Goal: Use online tool/utility: Use online tool/utility

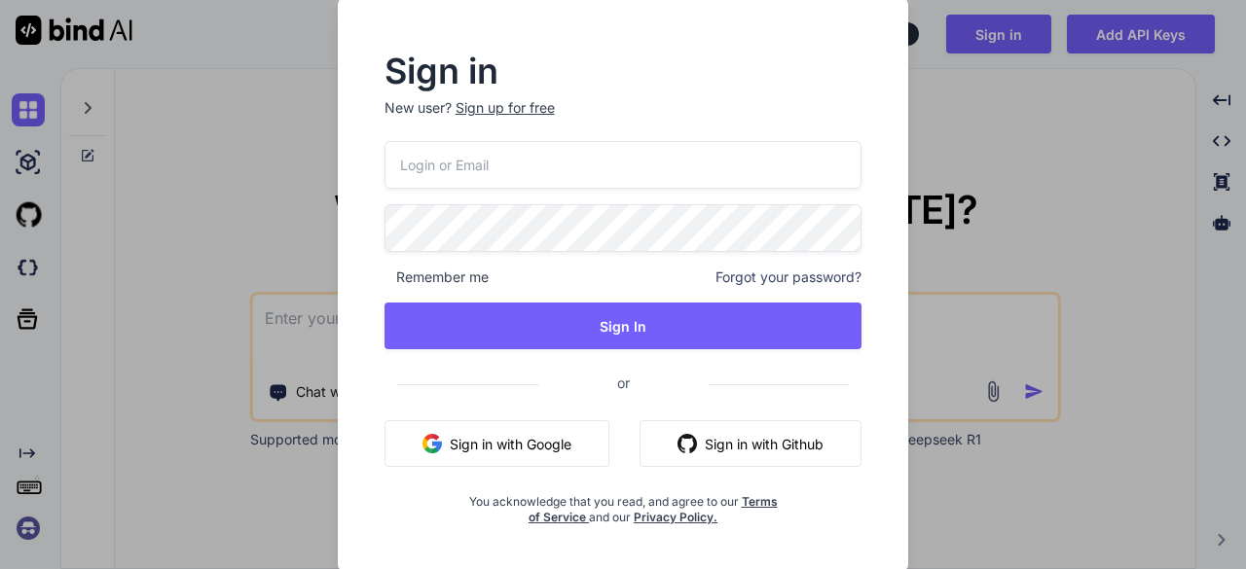
click at [523, 427] on button "Sign in with Google" at bounding box center [496, 444] width 225 height 47
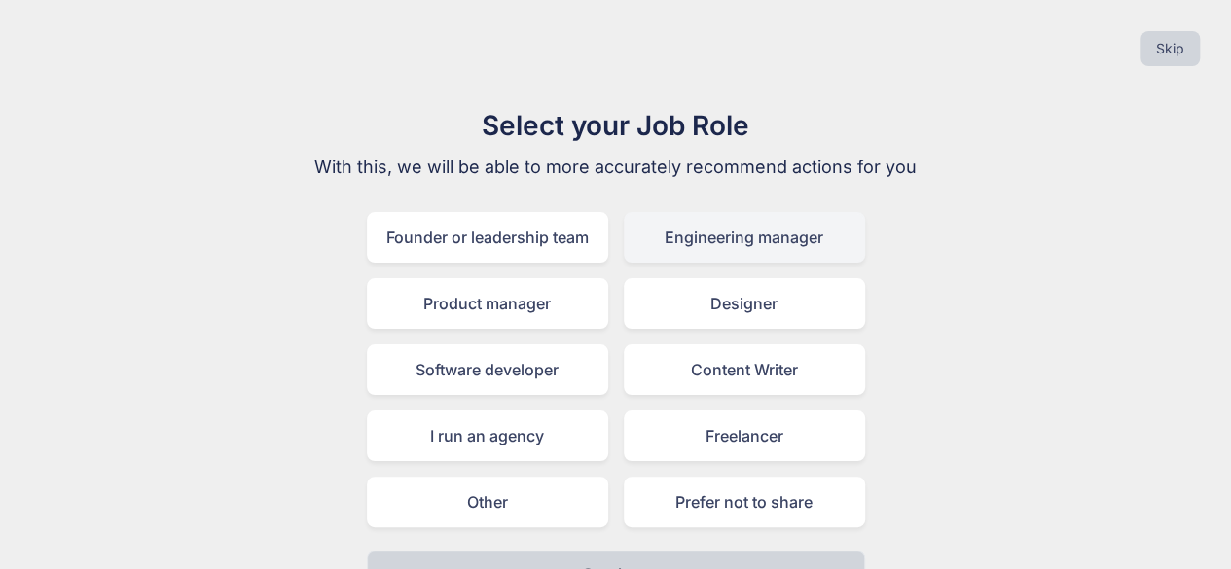
click at [699, 247] on div "Engineering manager" at bounding box center [744, 237] width 241 height 51
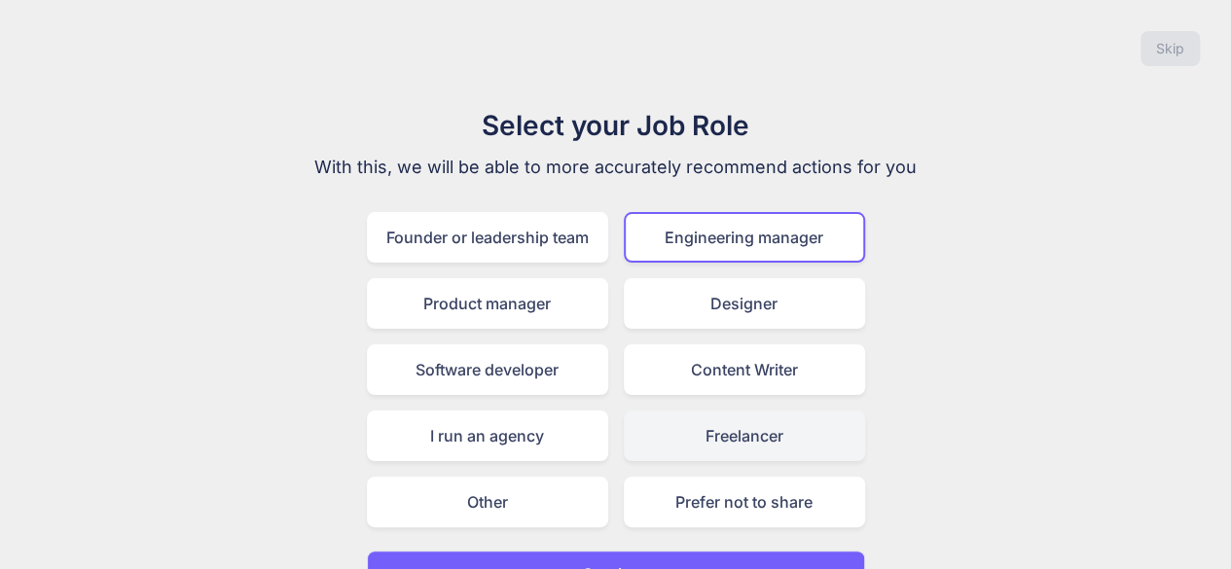
scroll to position [43, 0]
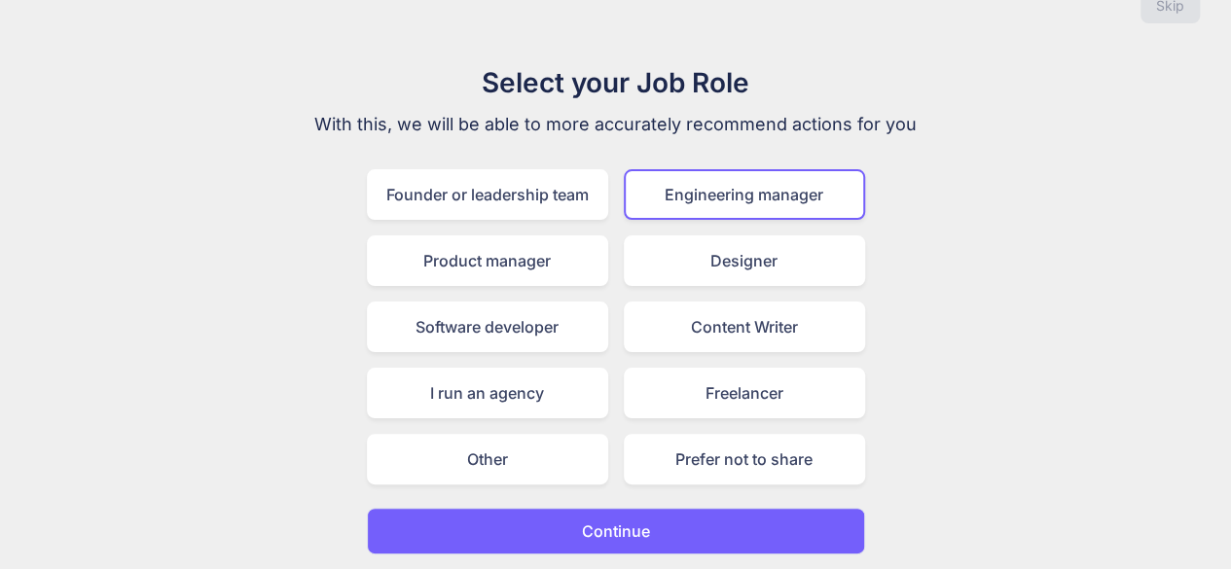
click at [538, 513] on button "Continue" at bounding box center [616, 531] width 498 height 47
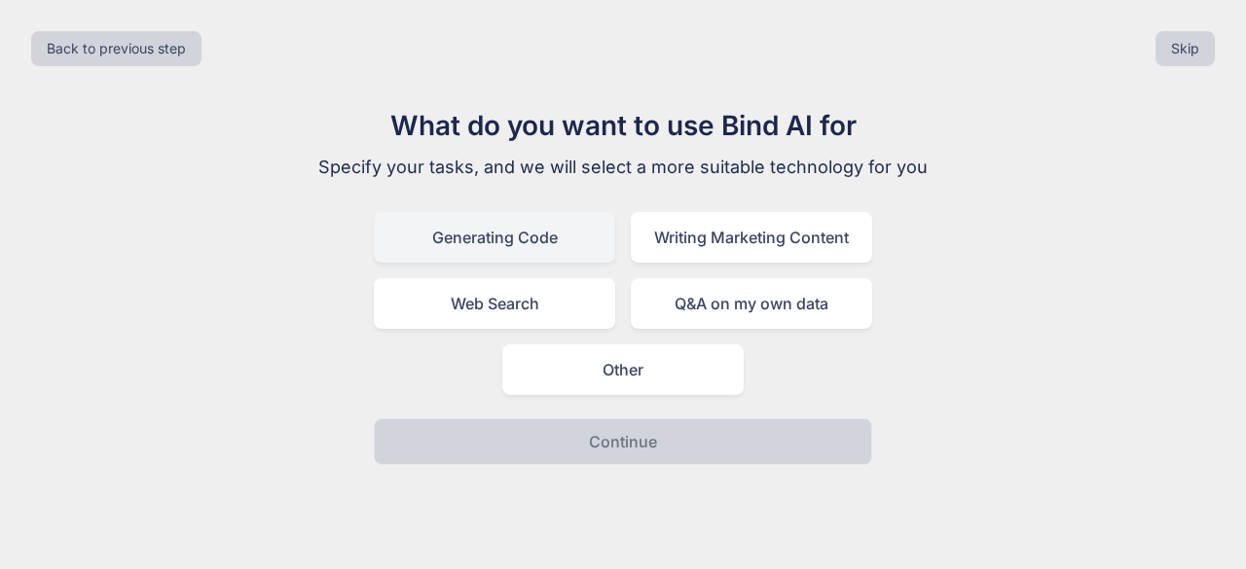
click at [518, 240] on div "Generating Code" at bounding box center [494, 237] width 241 height 51
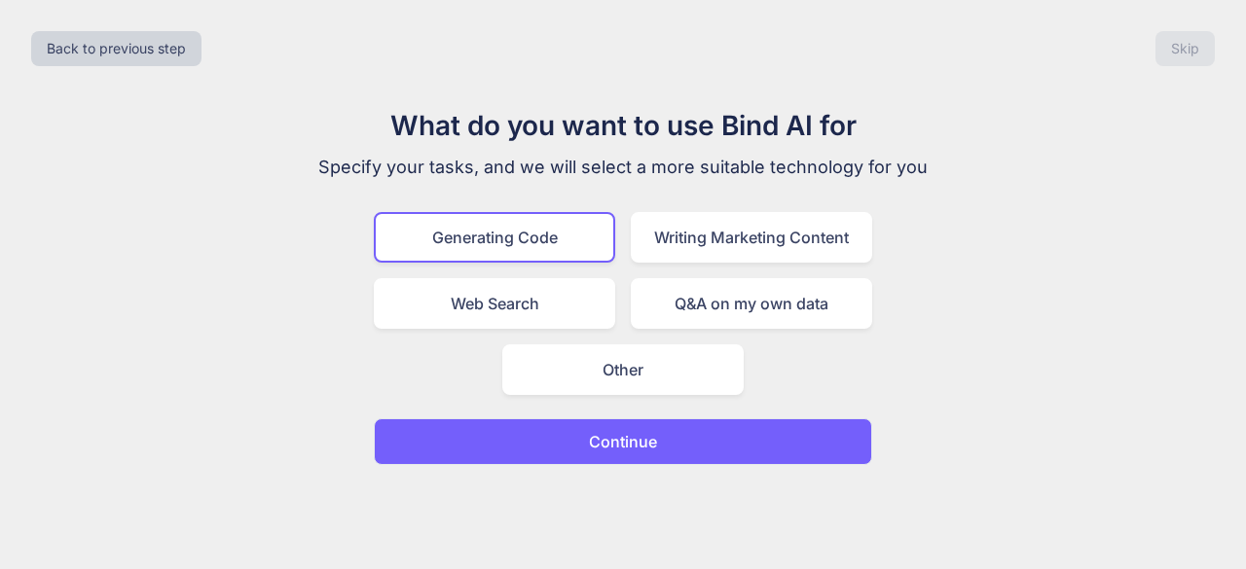
click at [621, 433] on p "Continue" at bounding box center [623, 441] width 68 height 23
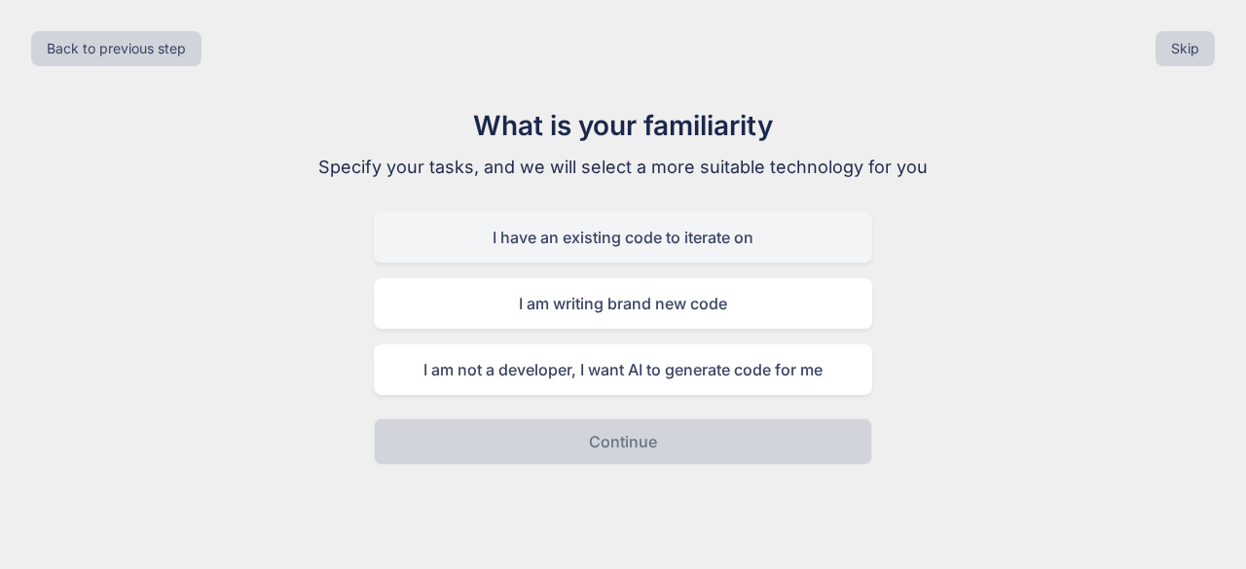
click at [636, 229] on div "I have an existing code to iterate on" at bounding box center [623, 237] width 498 height 51
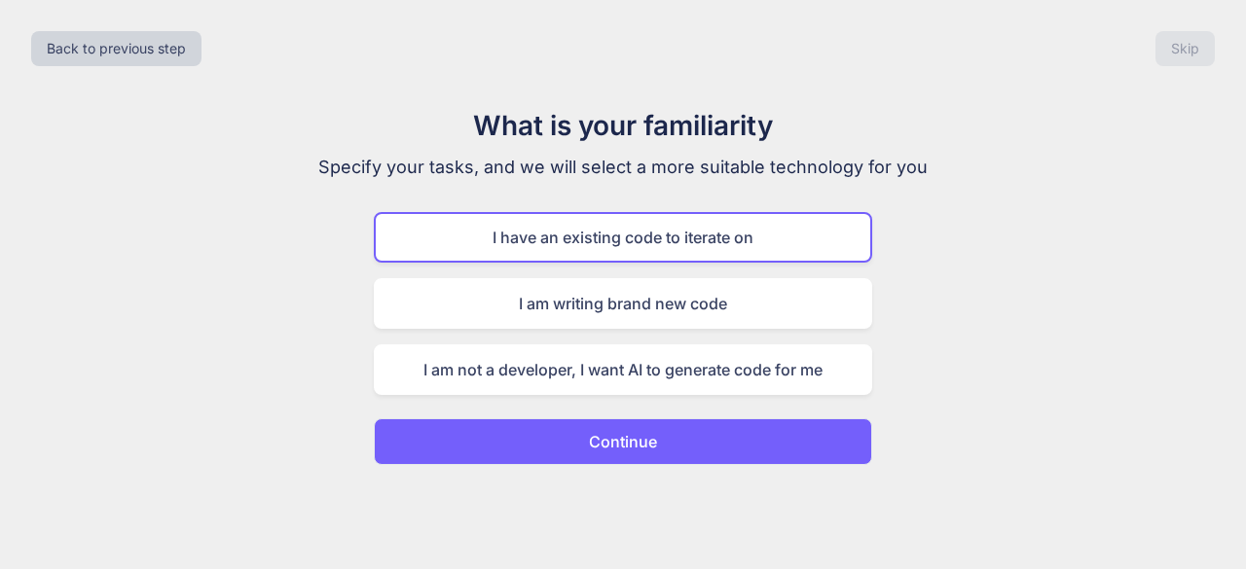
click at [613, 427] on button "Continue" at bounding box center [623, 442] width 498 height 47
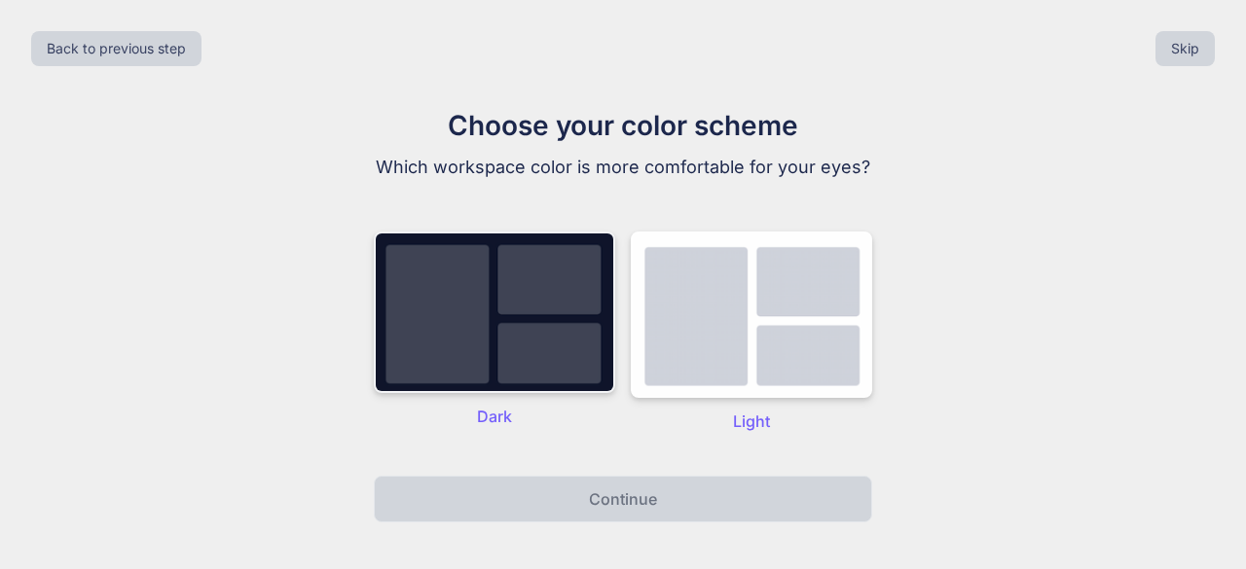
click at [510, 316] on img at bounding box center [494, 313] width 241 height 162
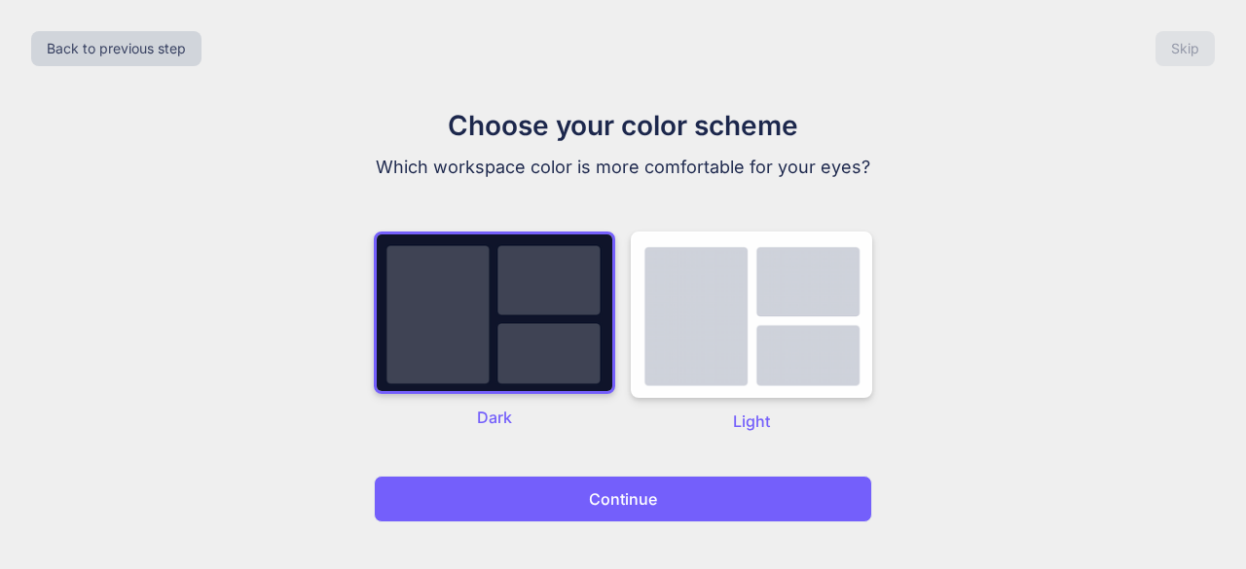
click at [546, 486] on button "Continue" at bounding box center [623, 499] width 498 height 47
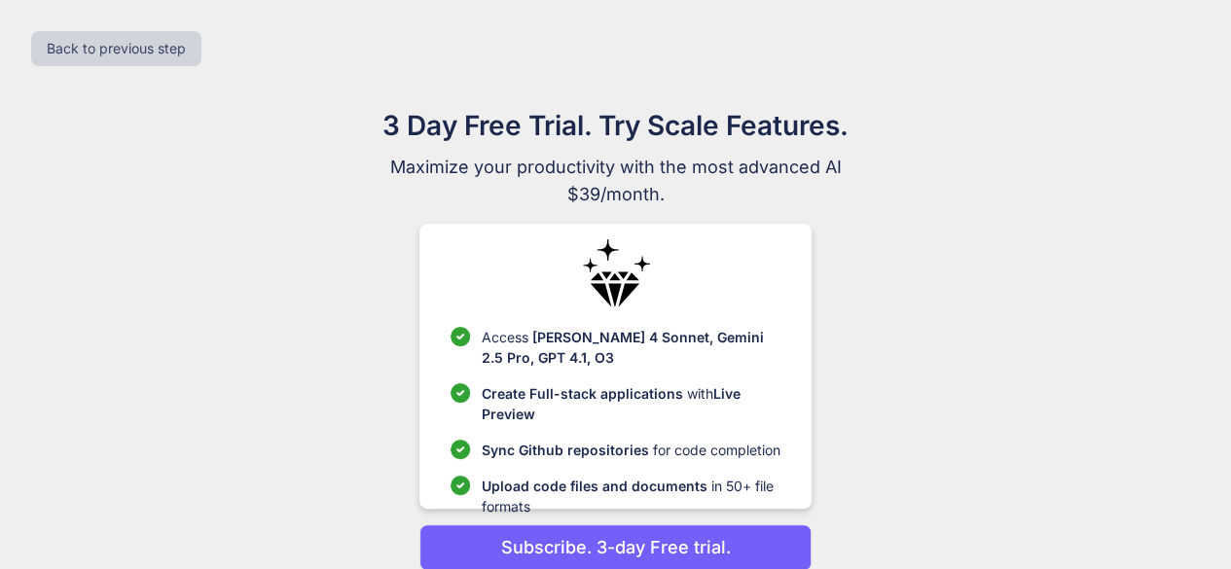
scroll to position [83, 0]
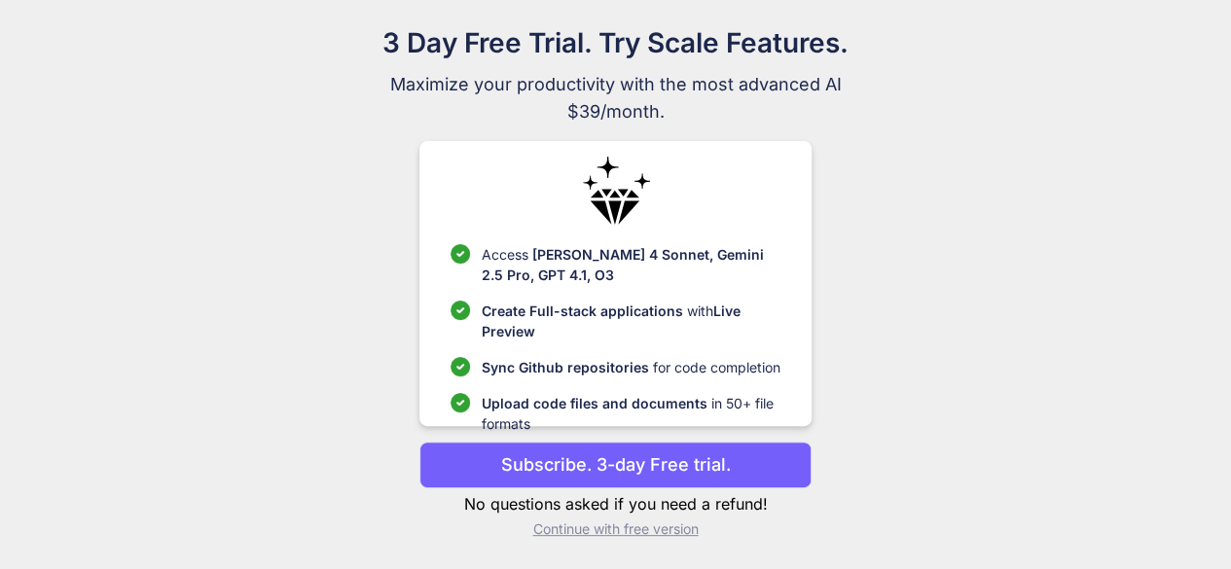
click at [529, 476] on p "Subscribe. 3-day Free trial." at bounding box center [616, 465] width 230 height 26
click at [494, 453] on button "Subscribe. 3-day Free trial." at bounding box center [616, 465] width 392 height 47
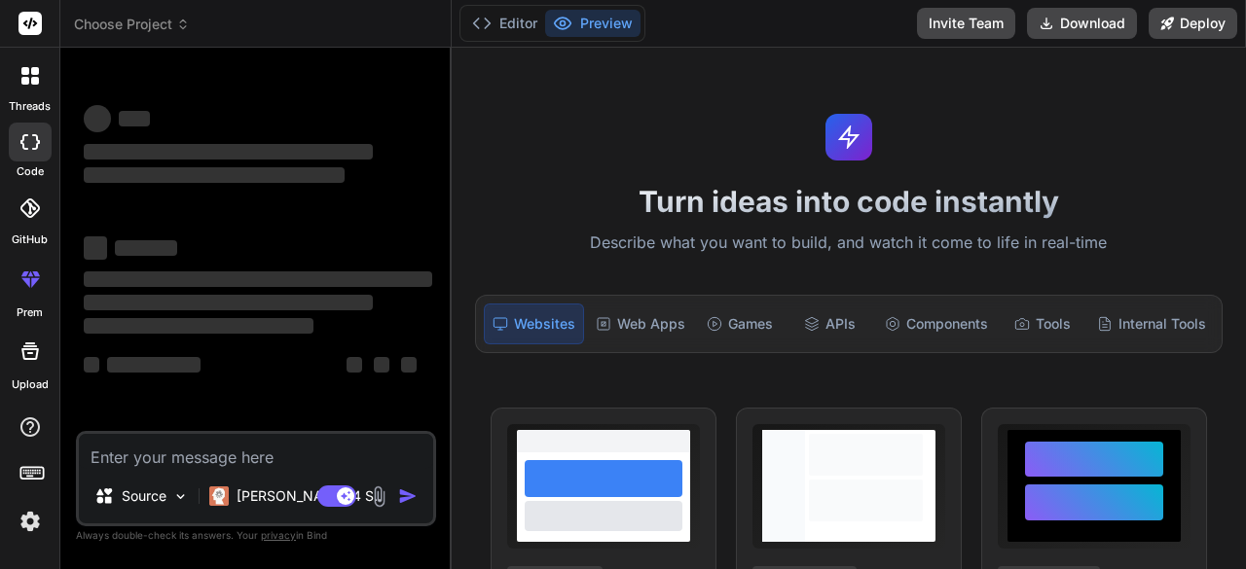
type textarea "x"
click at [29, 508] on img at bounding box center [30, 521] width 33 height 33
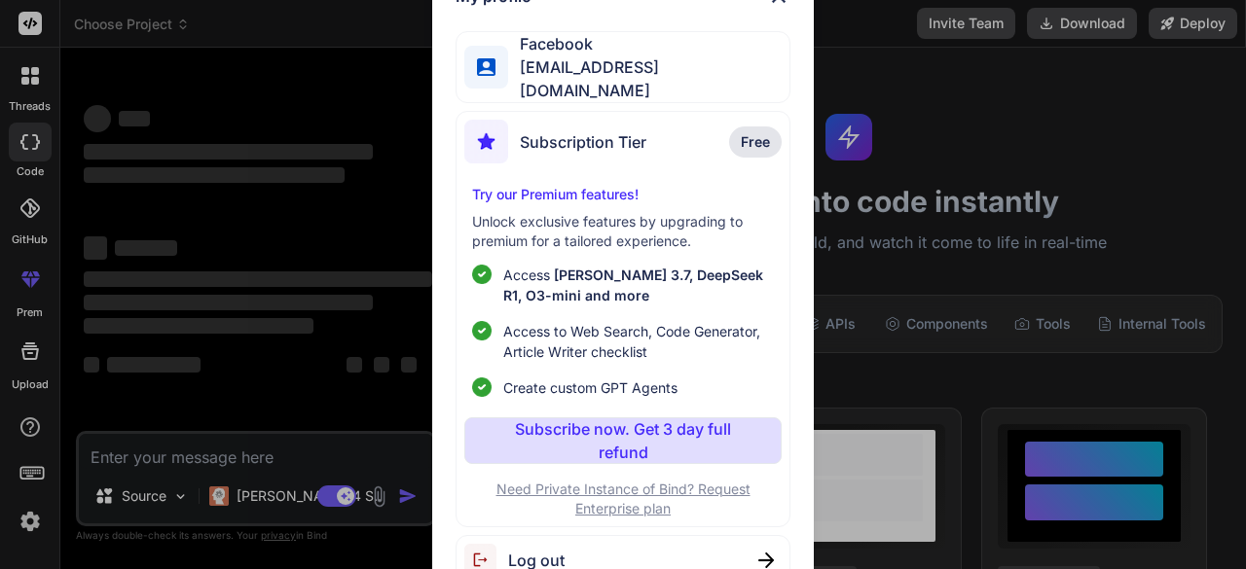
type textarea "x"
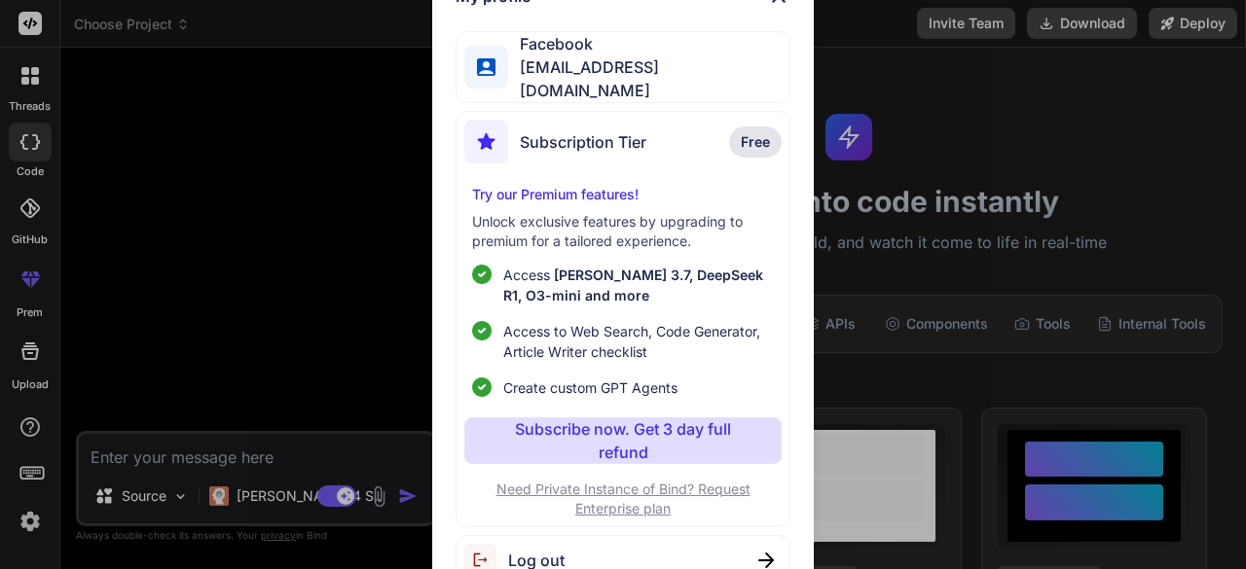
click at [763, 133] on span "Free" at bounding box center [755, 141] width 29 height 19
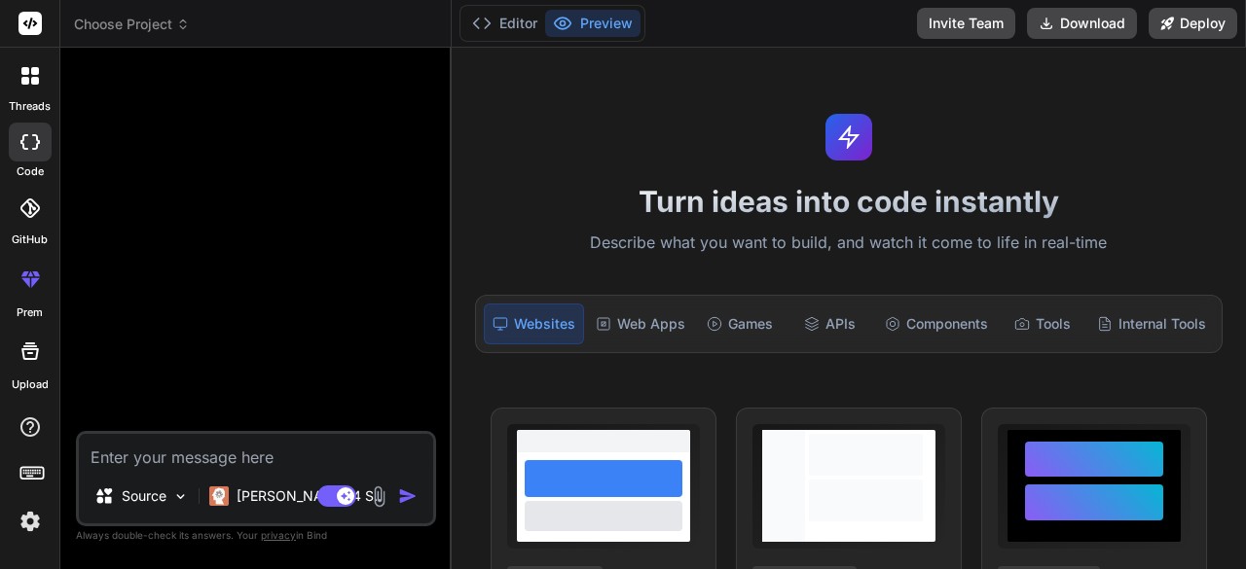
type textarea "x"
paste textarea "<!DOCTYPE html> <html> <?php $this->load->view('template/header')?> <link rel="…"
type textarea "<!DOCTYPE html> <html> <?php $this->load->view('template/header')?> <link rel="…"
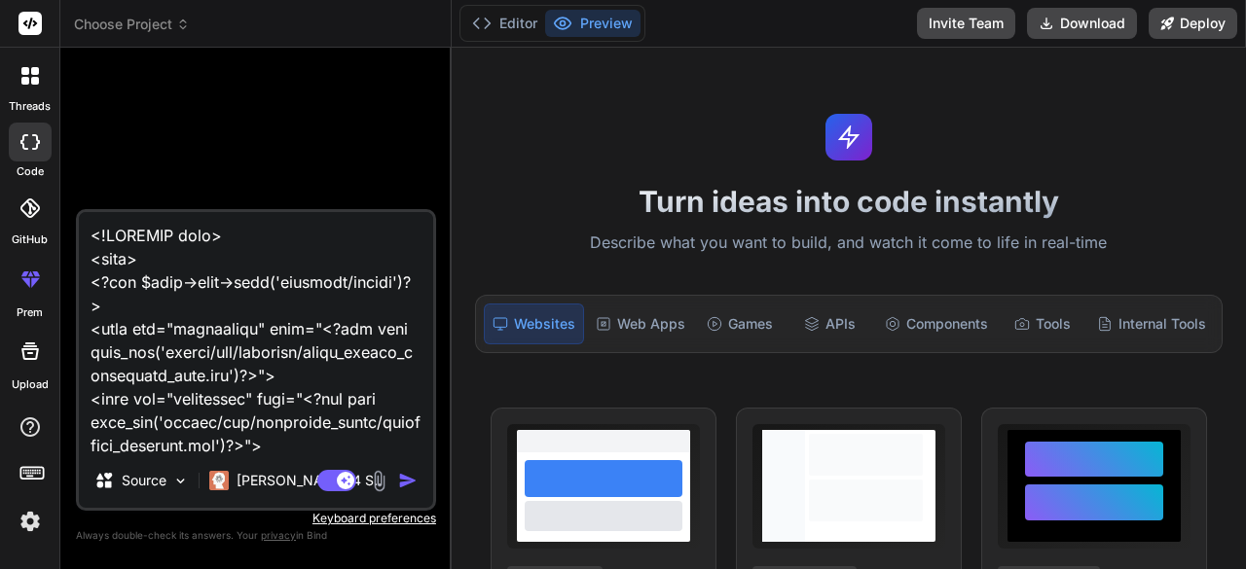
scroll to position [48874, 0]
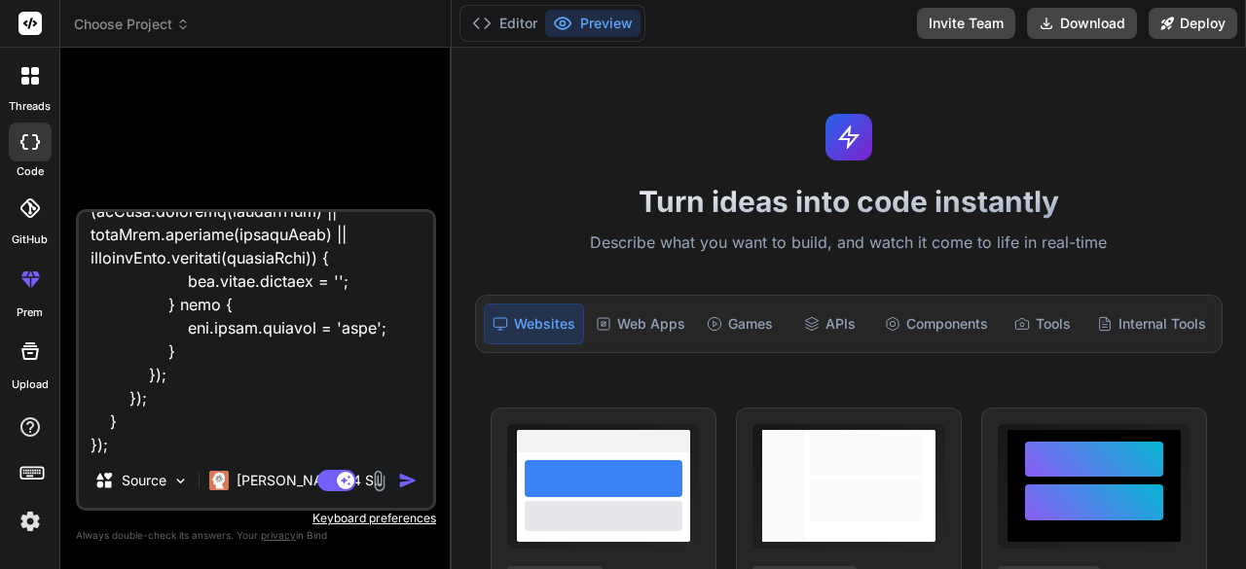
type textarea "x"
type textarea "<!DOCTYPE html> <html> <?php $this->load->view('template/header')?> <link rel="…"
type textarea "x"
type textarea "<!DOCTYPE html> <html> <?php $this->load->view('template/header')?> <link rel="…"
type textarea "x"
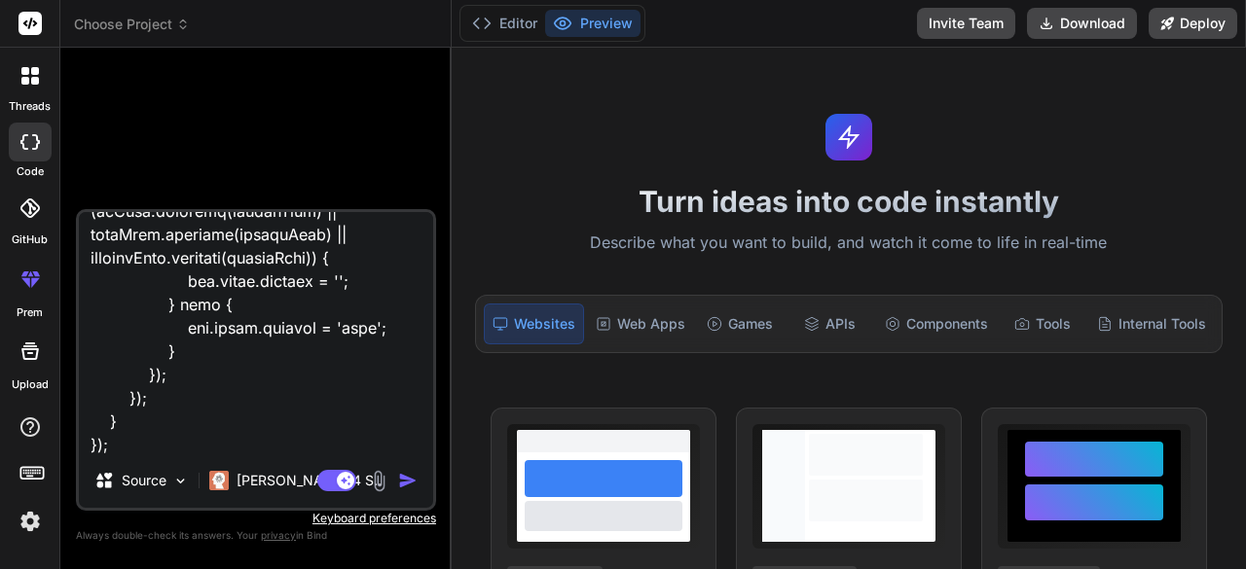
scroll to position [48947, 0]
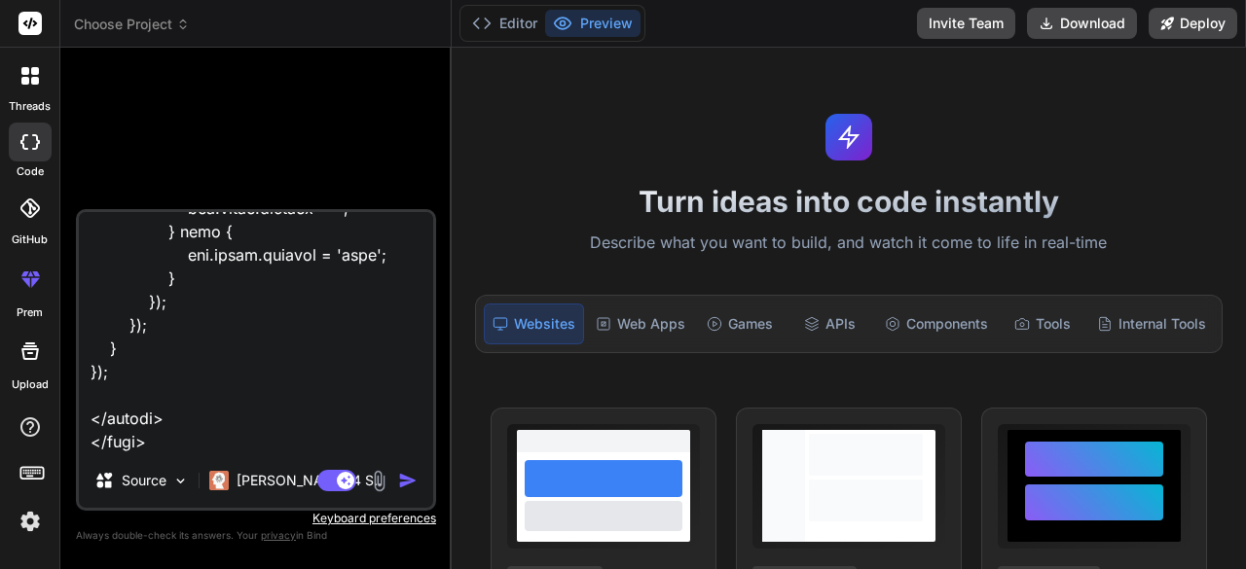
paste textarea "l ipsu d sitame cons adi eli, seddoe te incidid utl etd magna ali, enim admini …"
type textarea "<!DOCTYPE html> <html> <?php $this->load->view('template/header')?> <link rel="…"
type textarea "x"
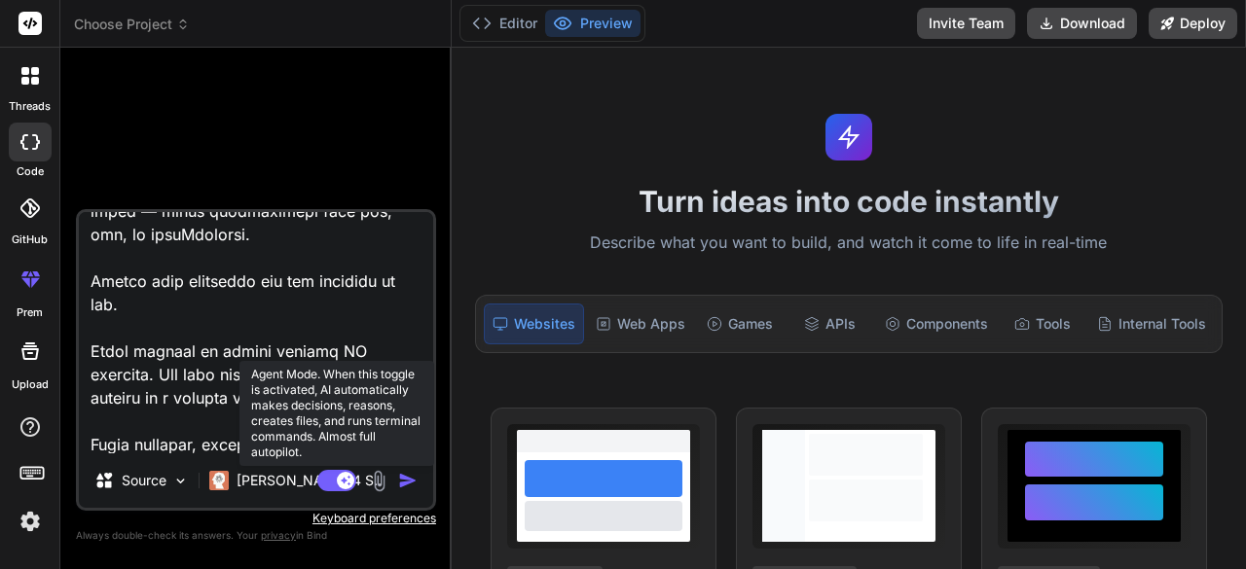
type textarea "<!DOCTYPE html> <html> <?php $this->load->view('template/header')?> <link rel="…"
click at [341, 481] on icon at bounding box center [346, 480] width 10 height 10
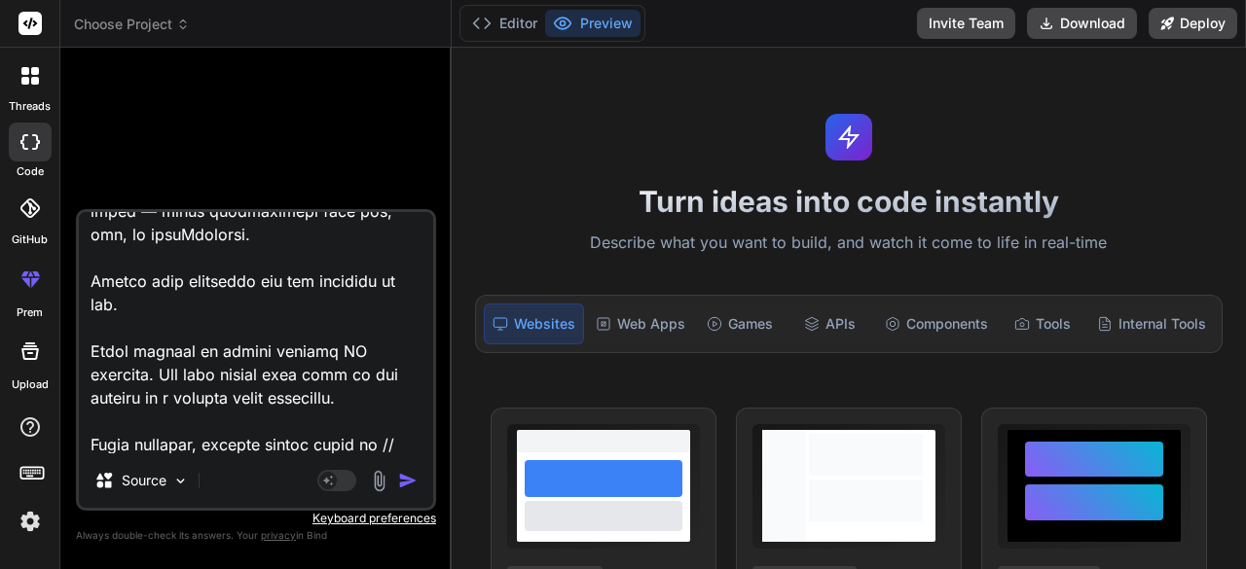
click at [406, 484] on img "button" at bounding box center [407, 480] width 19 height 19
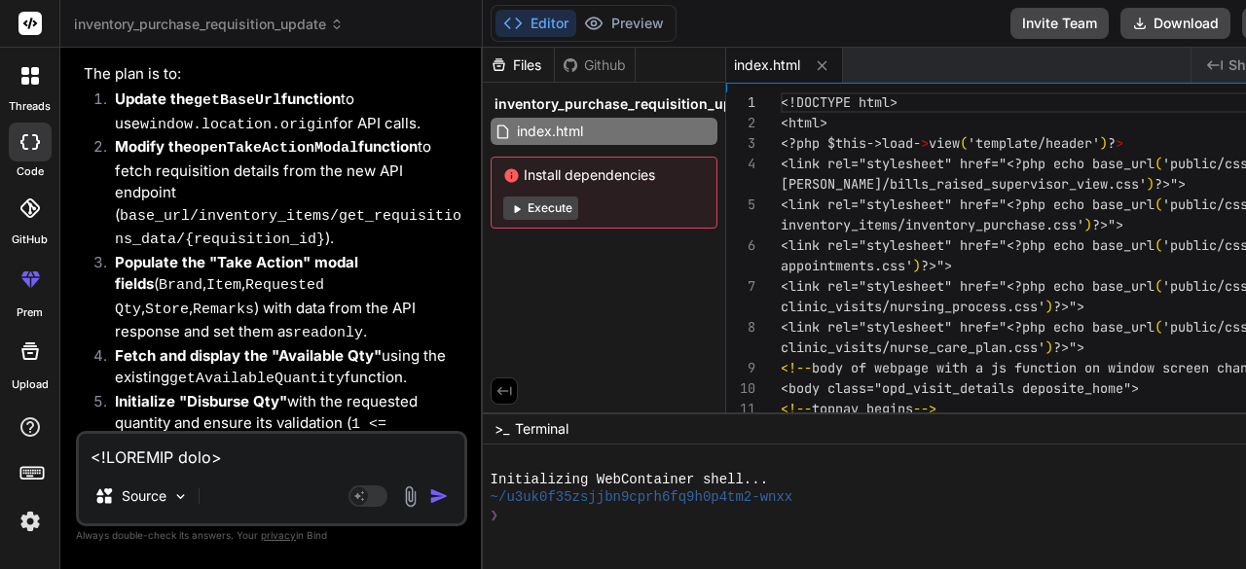
scroll to position [24847, 0]
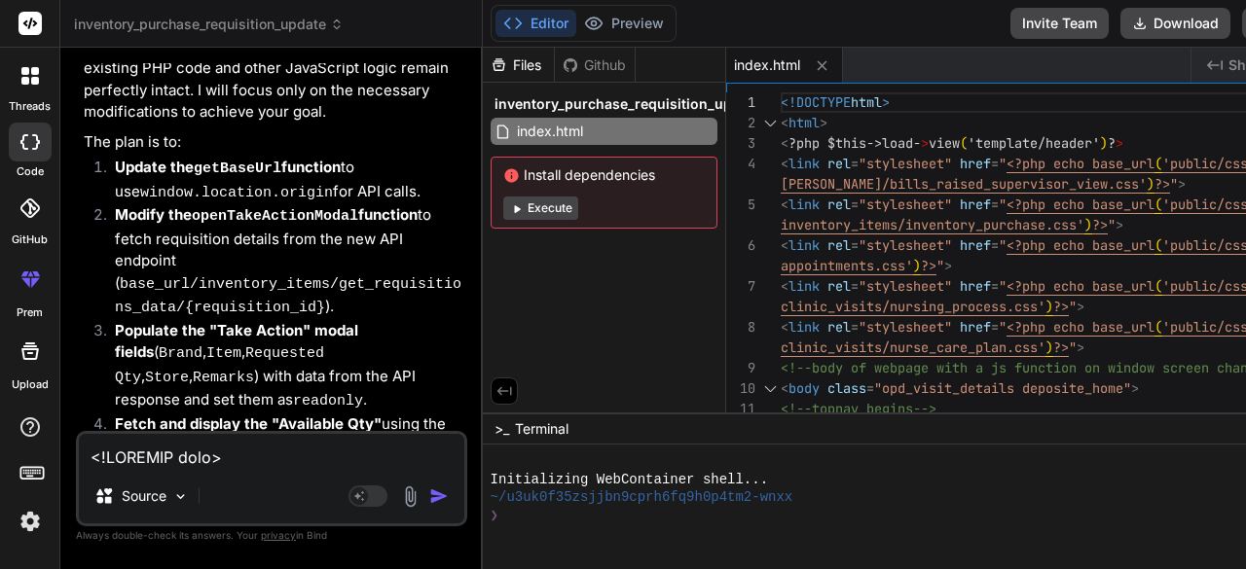
type textarea "x"
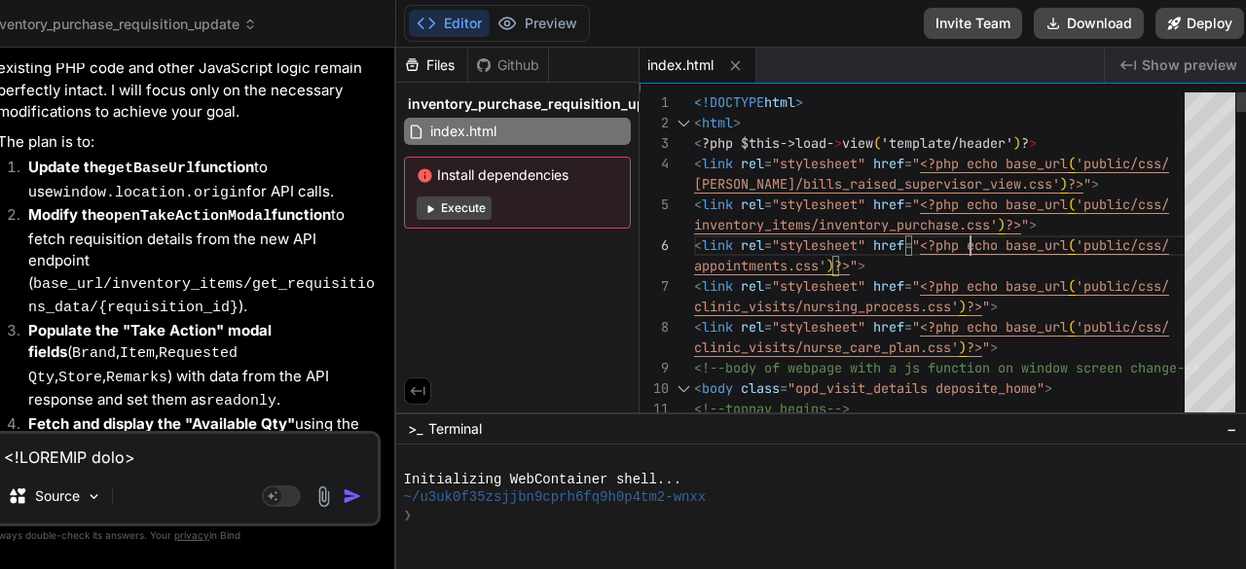
type textarea "<!DOCTYPE html> <html> <?php $this->load->view('template/header')?> <link rel="…"
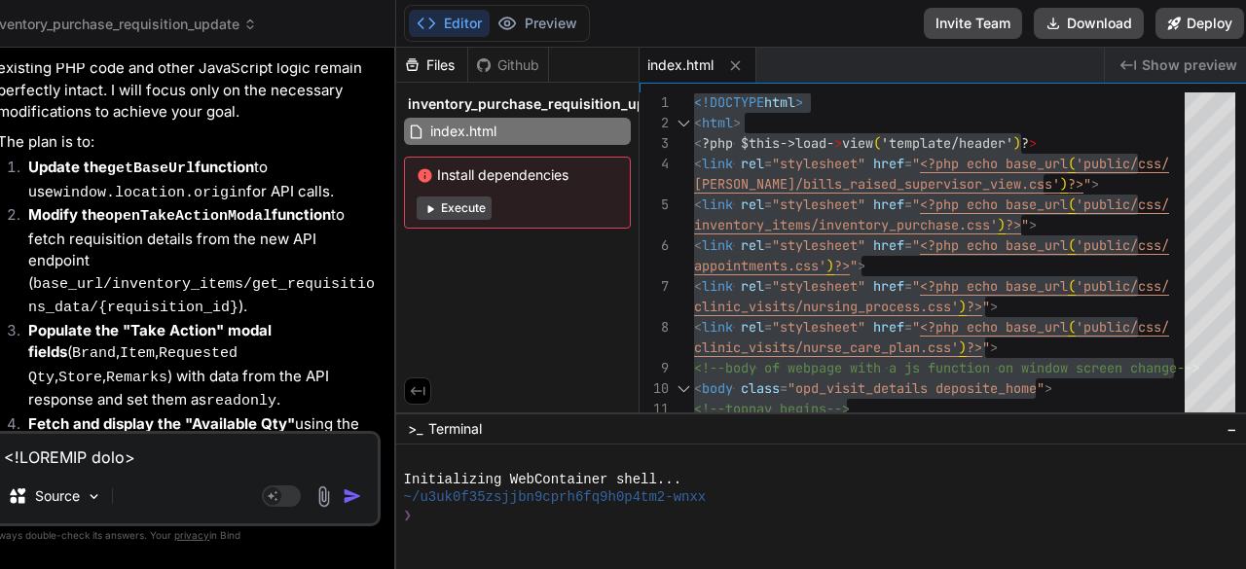
click at [151, 457] on textarea at bounding box center [184, 451] width 385 height 35
type textarea "s"
type textarea "x"
type textarea "se"
type textarea "x"
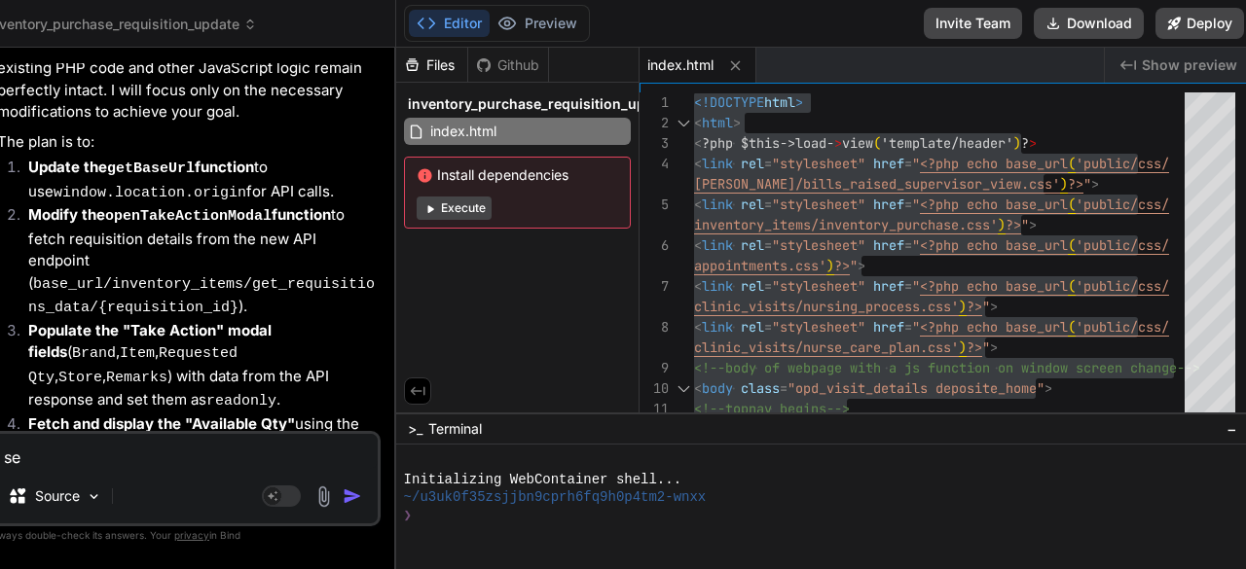
type textarea "see"
type textarea "x"
type textarea "see"
type textarea "x"
type textarea "see s"
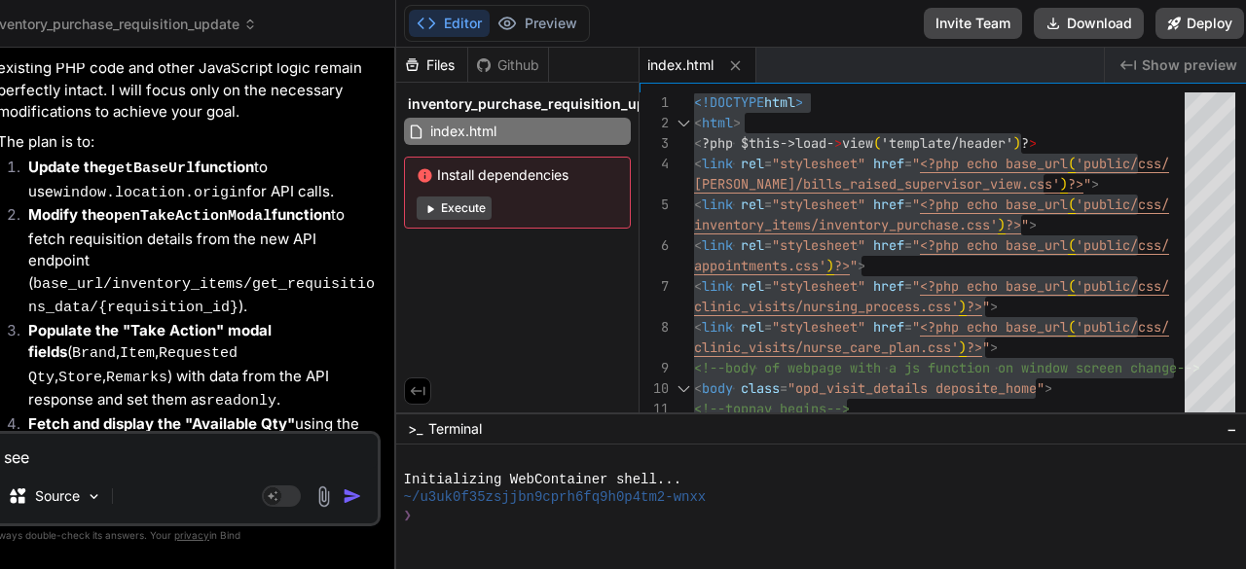
type textarea "x"
type textarea "see so"
type textarea "x"
type textarea "see som"
type textarea "x"
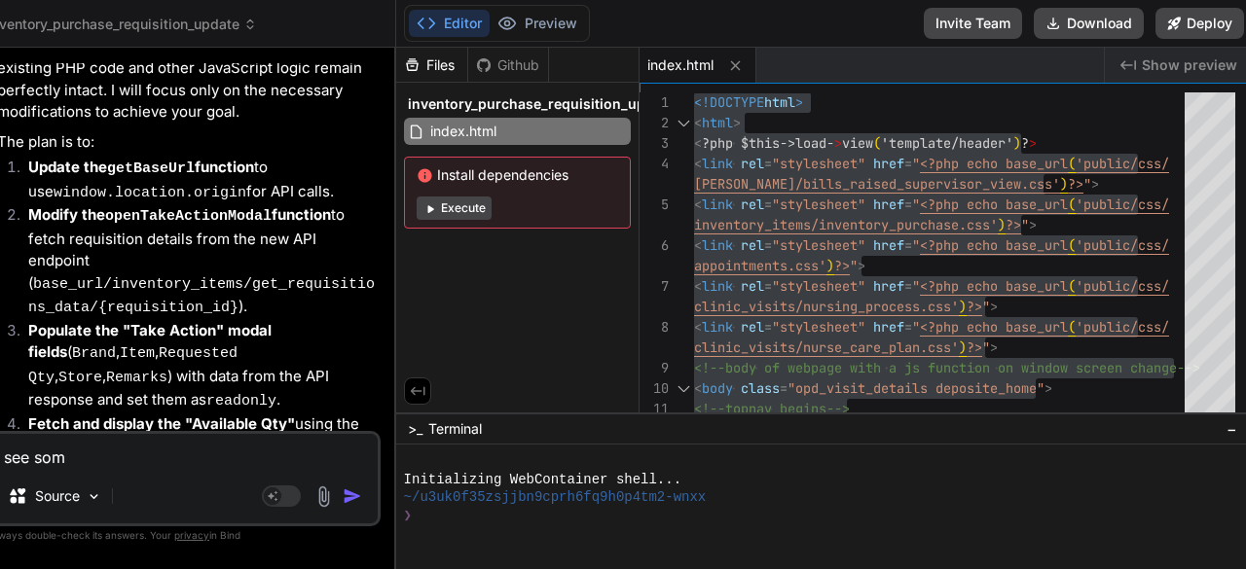
type textarea "see some"
type textarea "x"
type textarea "see somet"
type textarea "x"
type textarea "see someth"
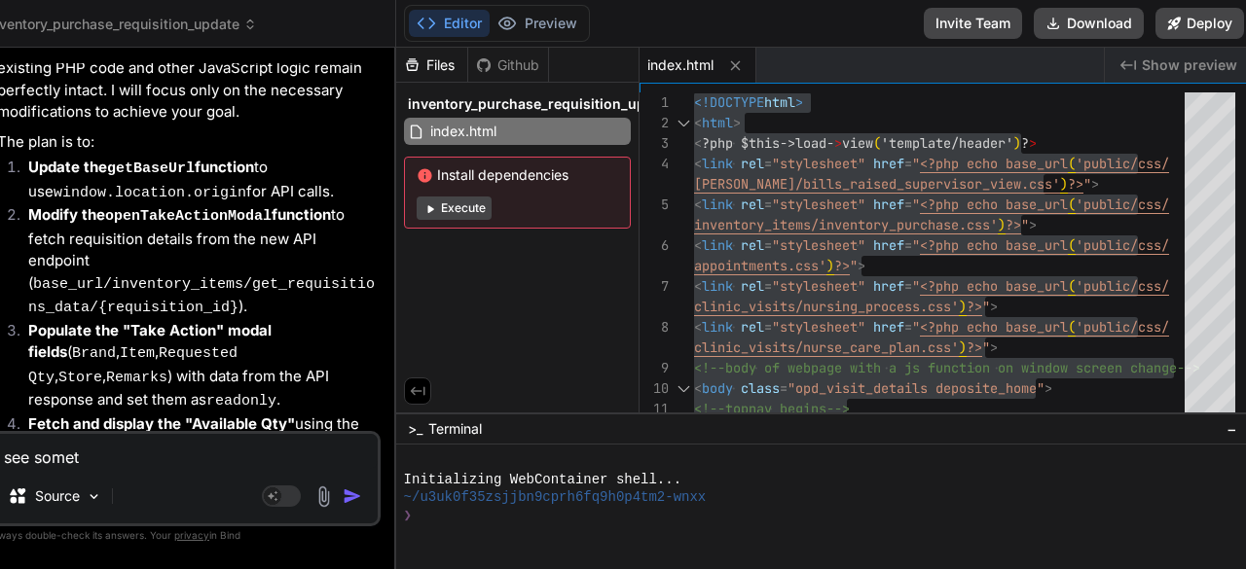
type textarea "x"
type textarea "see somethi"
type textarea "x"
type textarea "see somethin"
type textarea "x"
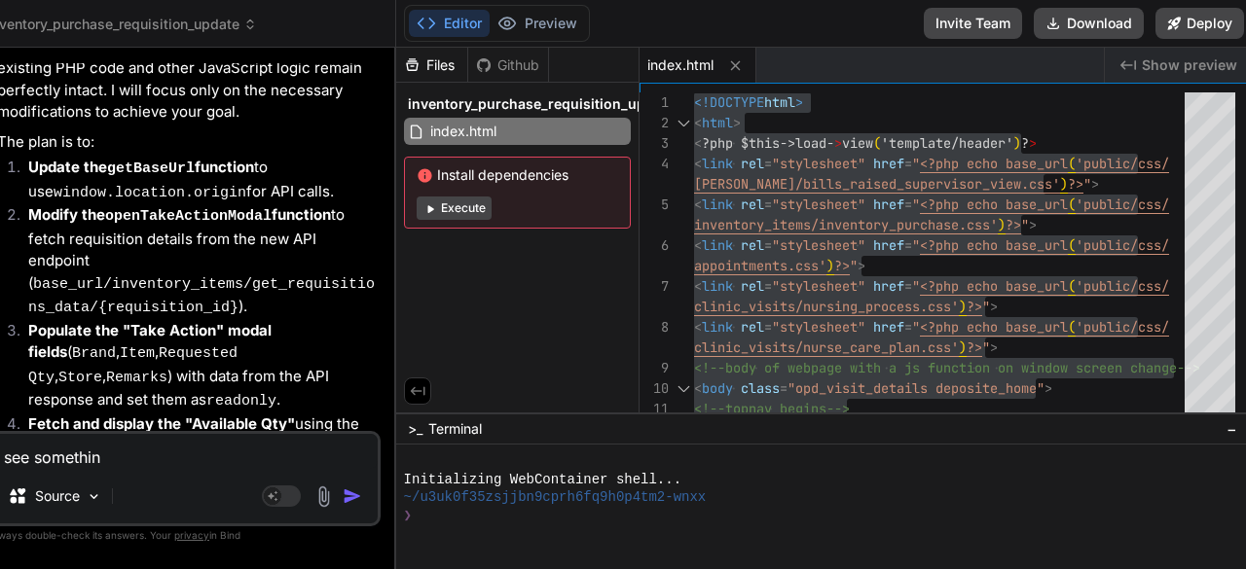
type textarea "see something"
type textarea "x"
type textarea "see something"
type textarea "x"
type textarea "see something t"
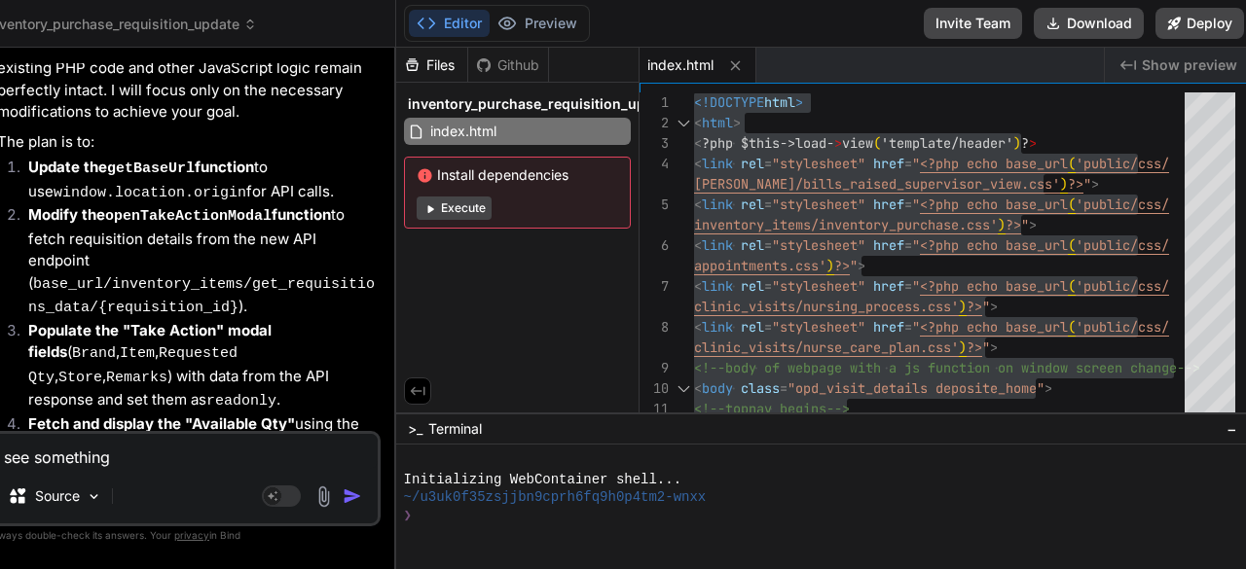
type textarea "x"
type textarea "see something th"
type textarea "x"
type textarea "see something tha"
type textarea "x"
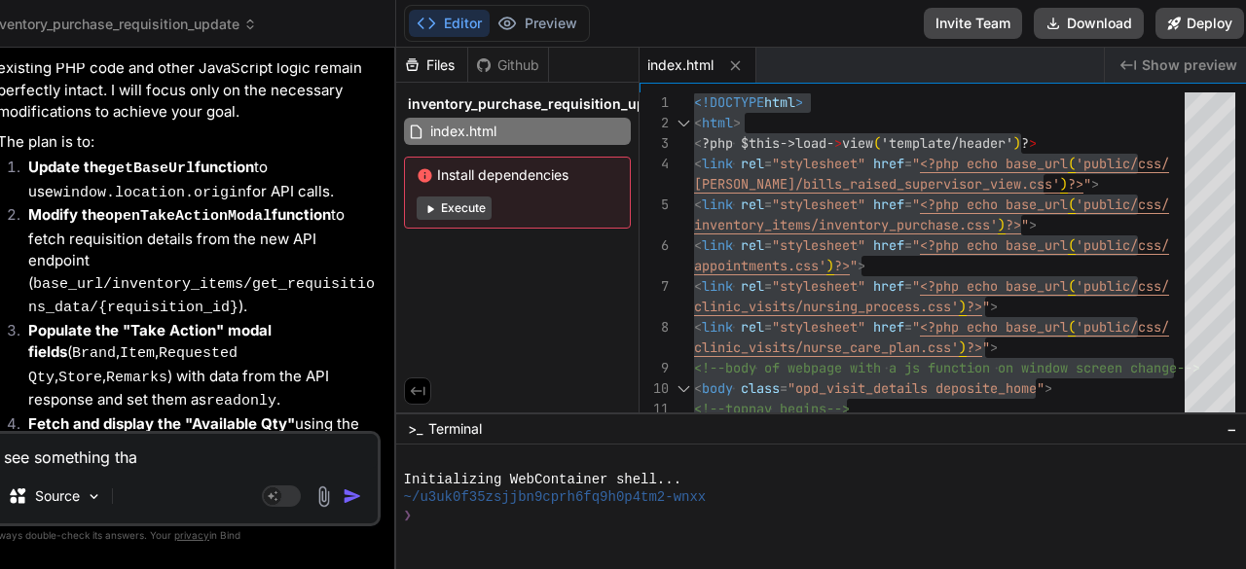
type textarea "see something that"
type textarea "x"
type textarea "see something that"
type textarea "x"
type textarea "see something that w"
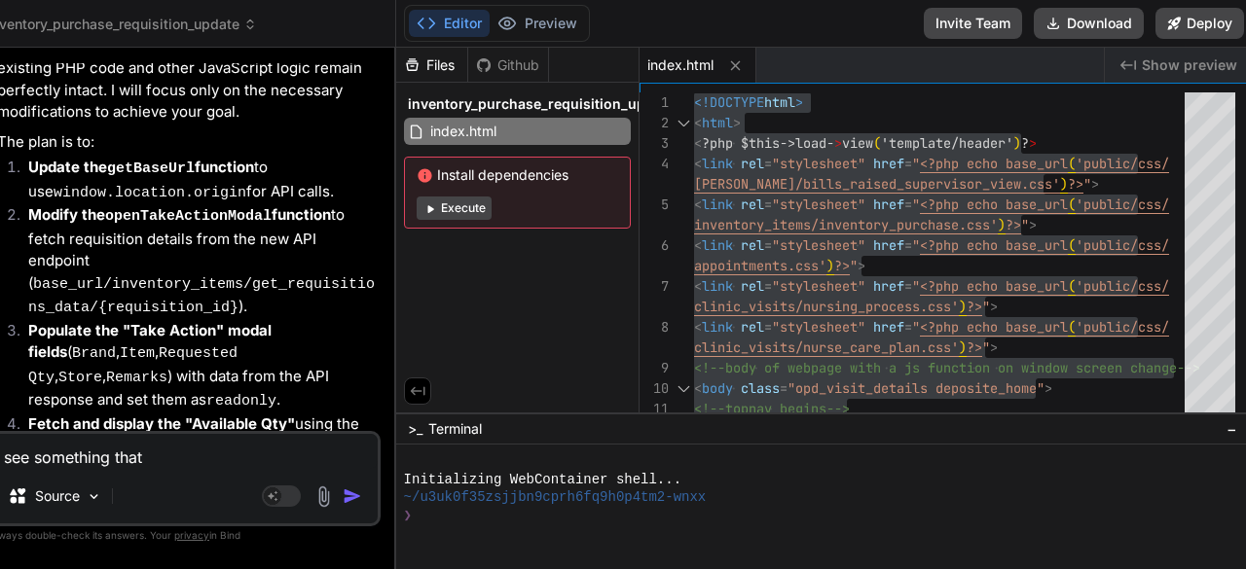
type textarea "x"
type textarea "see something that wa"
type textarea "x"
type textarea "see something that was"
type textarea "x"
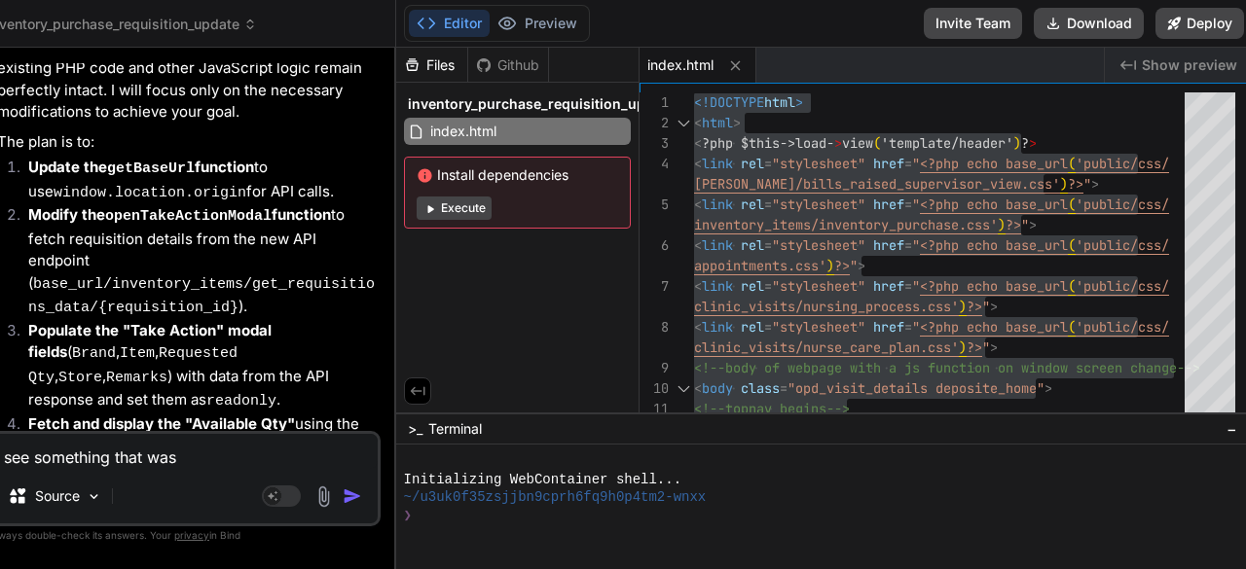
type textarea "see something that was"
type textarea "x"
type textarea "see something that was w"
type textarea "x"
type textarea "see something that was wo"
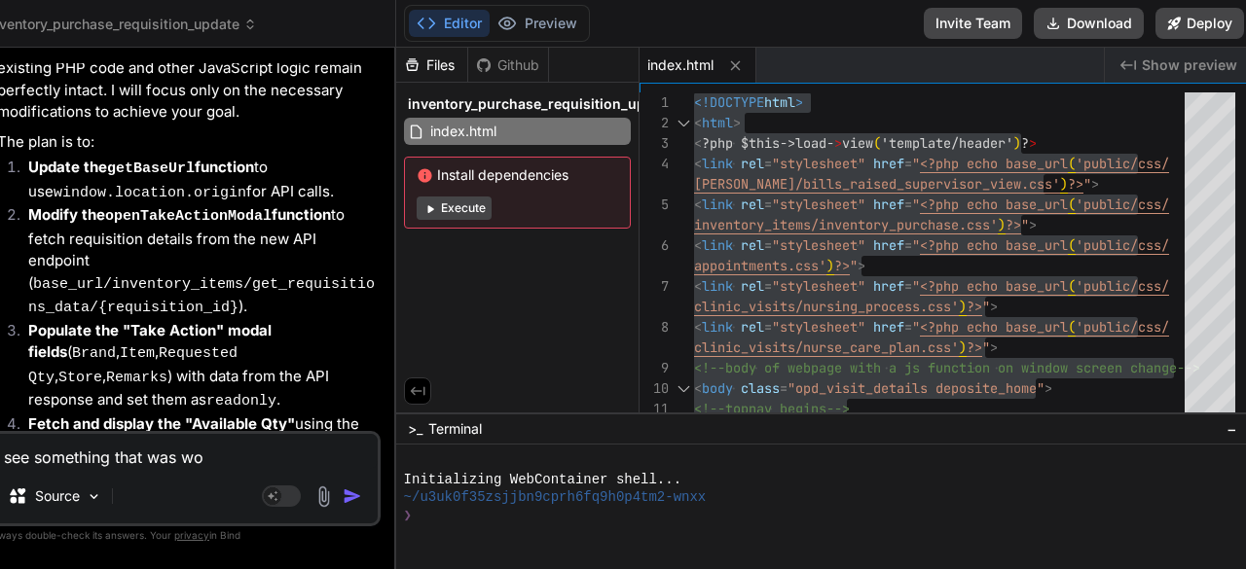
type textarea "x"
type textarea "see something that was wor"
type textarea "x"
type textarea "see something that was work"
type textarea "x"
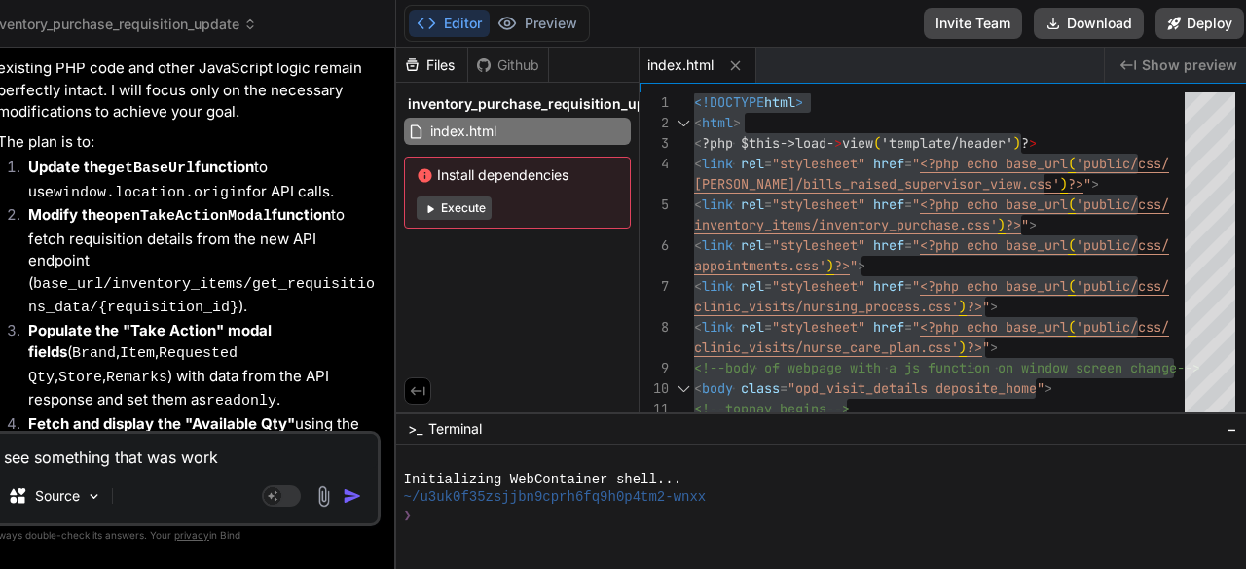
type textarea "see something that was worki"
type textarea "x"
type textarea "see something that was workin"
type textarea "x"
type textarea "see something that was working"
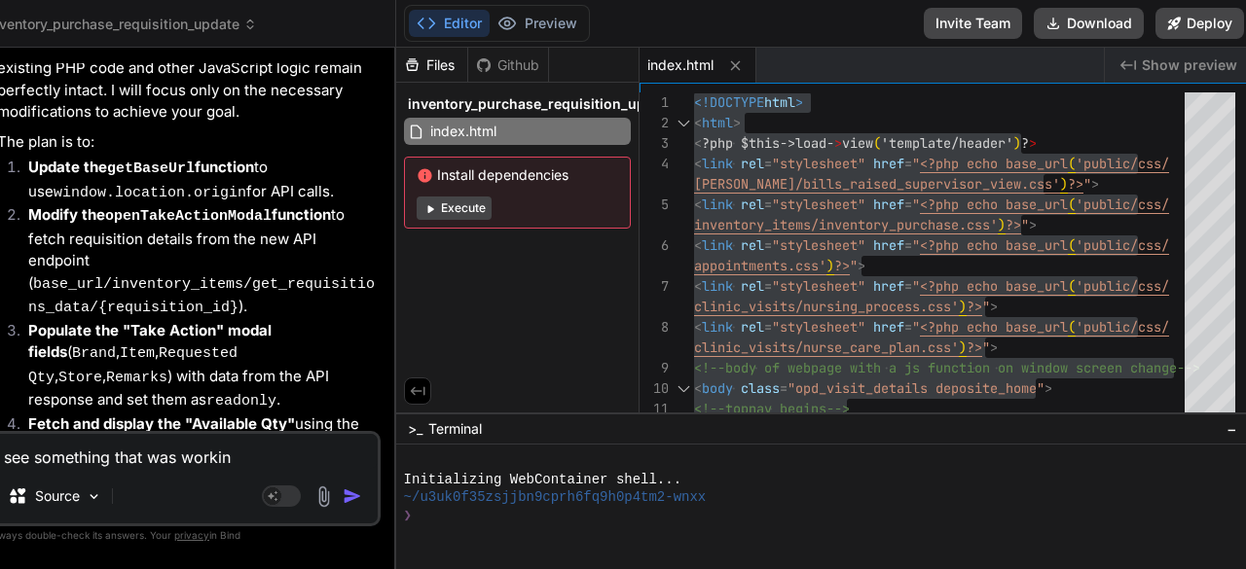
type textarea "x"
type textarea "see something that was working"
type textarea "x"
type textarea "see something that was working i"
type textarea "x"
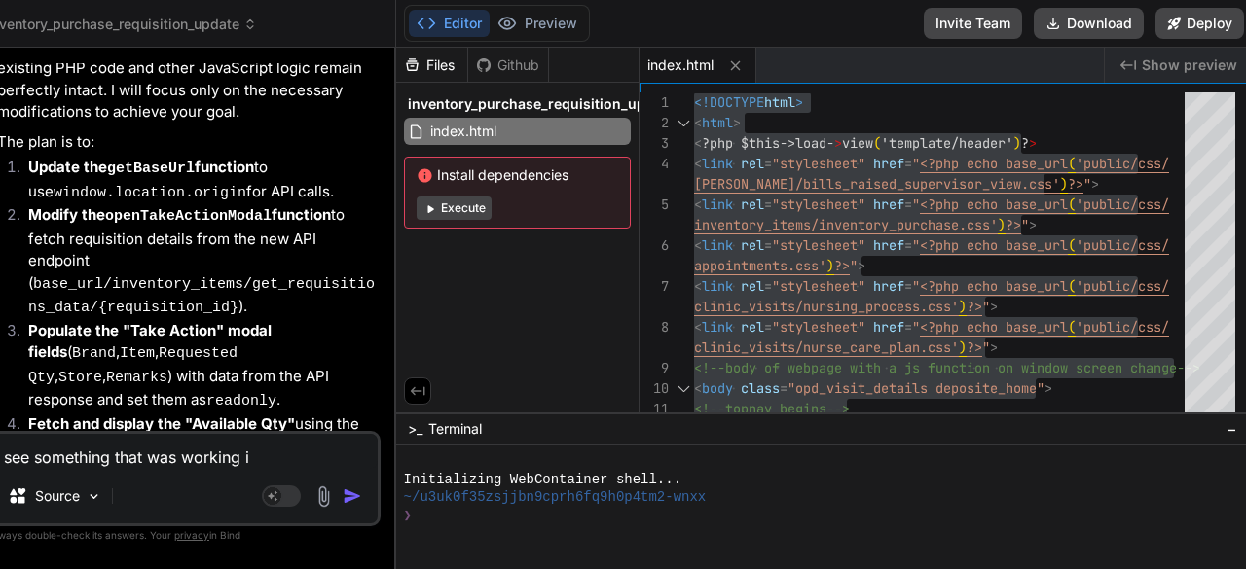
type textarea "see something that was working in"
type textarea "x"
type textarea "see something that was working in"
type textarea "x"
type textarea "see something that was working in t"
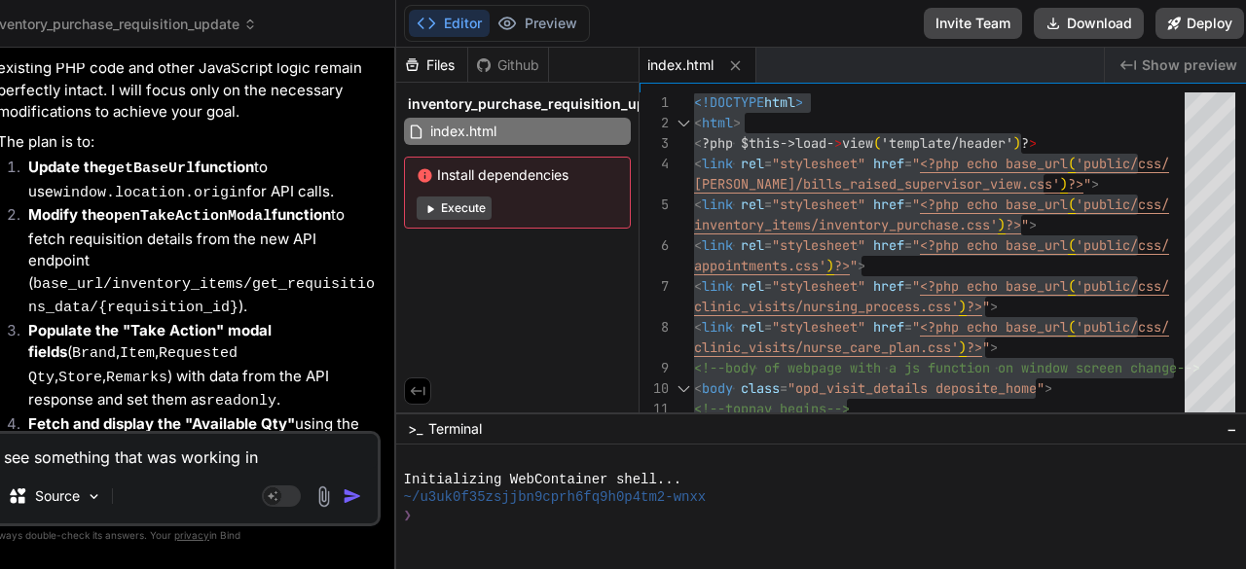
type textarea "x"
type textarea "see something that was working in th"
type textarea "x"
type textarea "see something that was working in the"
type textarea "x"
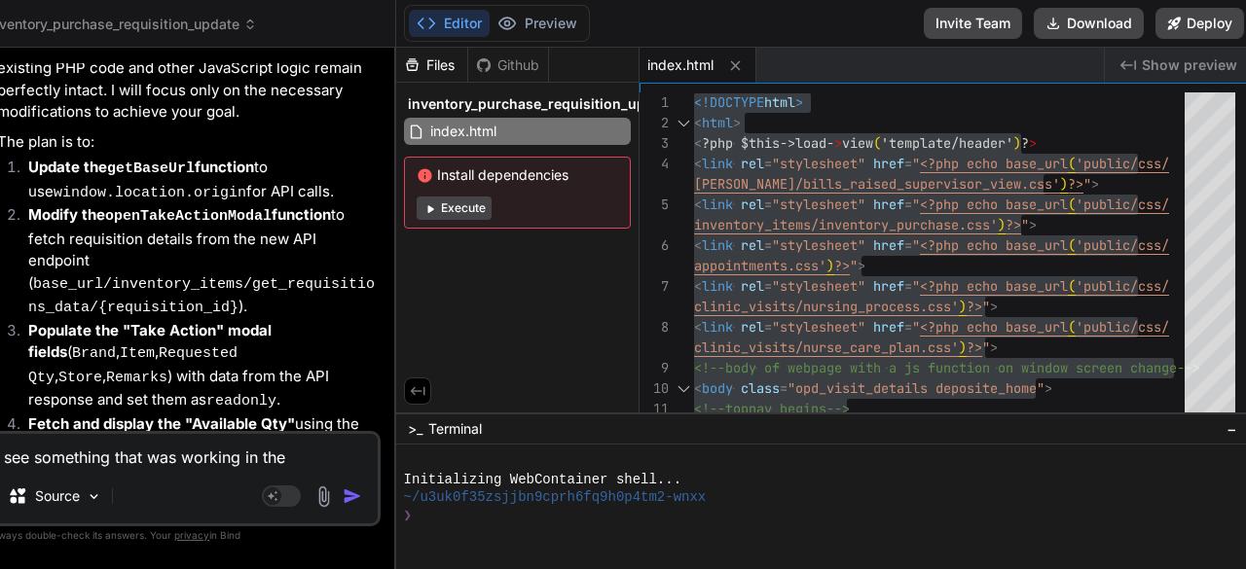
type textarea "see something that was working in the"
type textarea "x"
type textarea "see something that was working in the a"
type textarea "x"
type textarea "see something that was working in the ad"
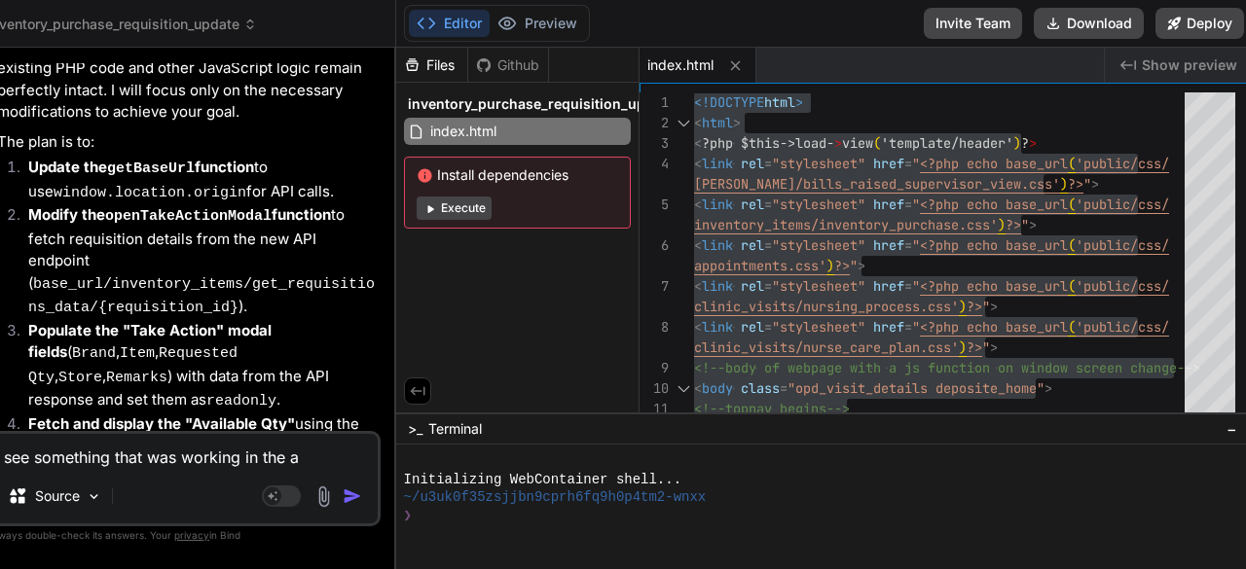
type textarea "x"
type textarea "see something that was working in the add"
type textarea "x"
type textarea "see something that was working in the add"
type textarea "x"
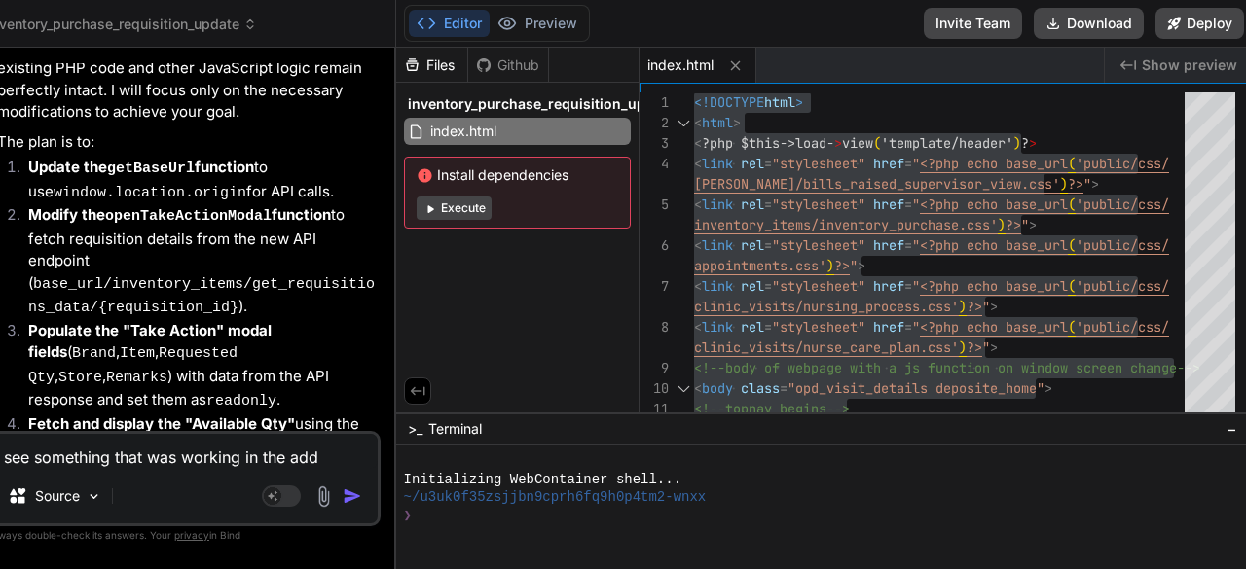
type textarea "see something that was working in the add e"
type textarea "x"
type textarea "see something that was working in the add eq"
type textarea "x"
type textarea "see something that was working in the add equ"
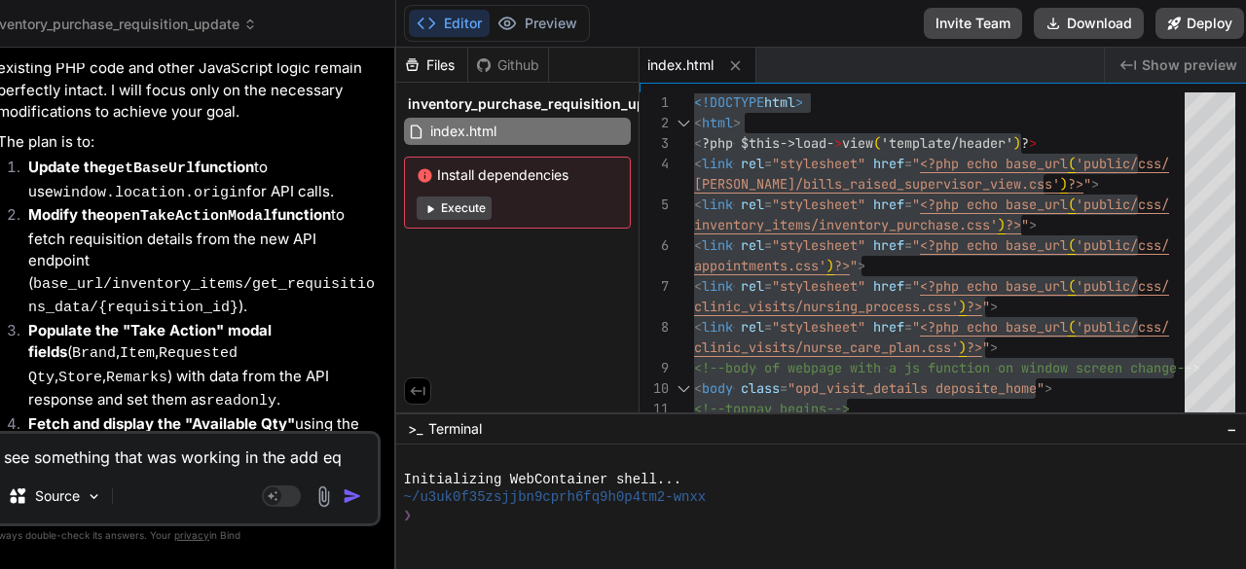
type textarea "x"
type textarea "see something that was working in the add equs"
type textarea "x"
type textarea "see something that was working in the add equsi"
type textarea "x"
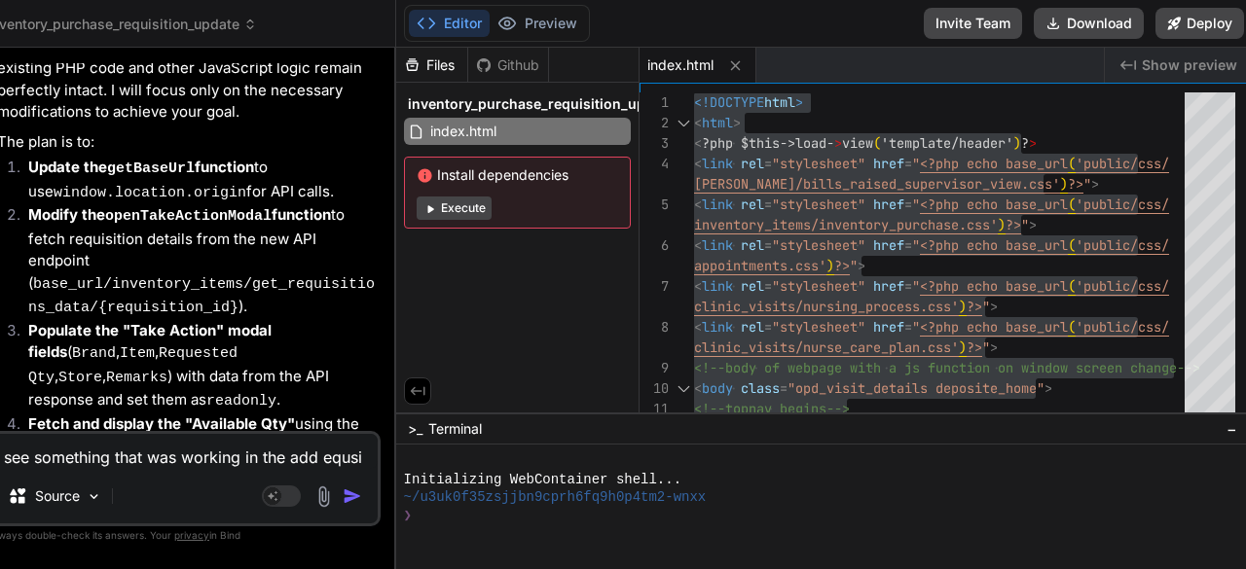
type textarea "see something that was working in the add equsit"
type textarea "x"
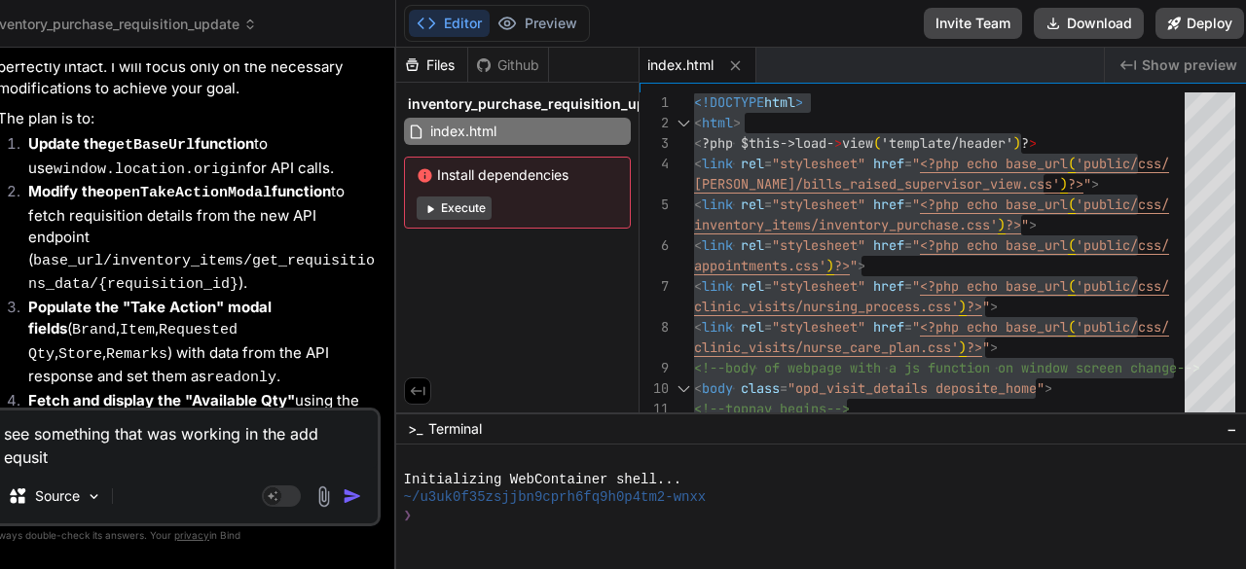
type textarea "see something that was working in the add equsiti"
type textarea "x"
type textarea "see something that was working in the add equsitio"
type textarea "x"
type textarea "see something that was working in the add equsition"
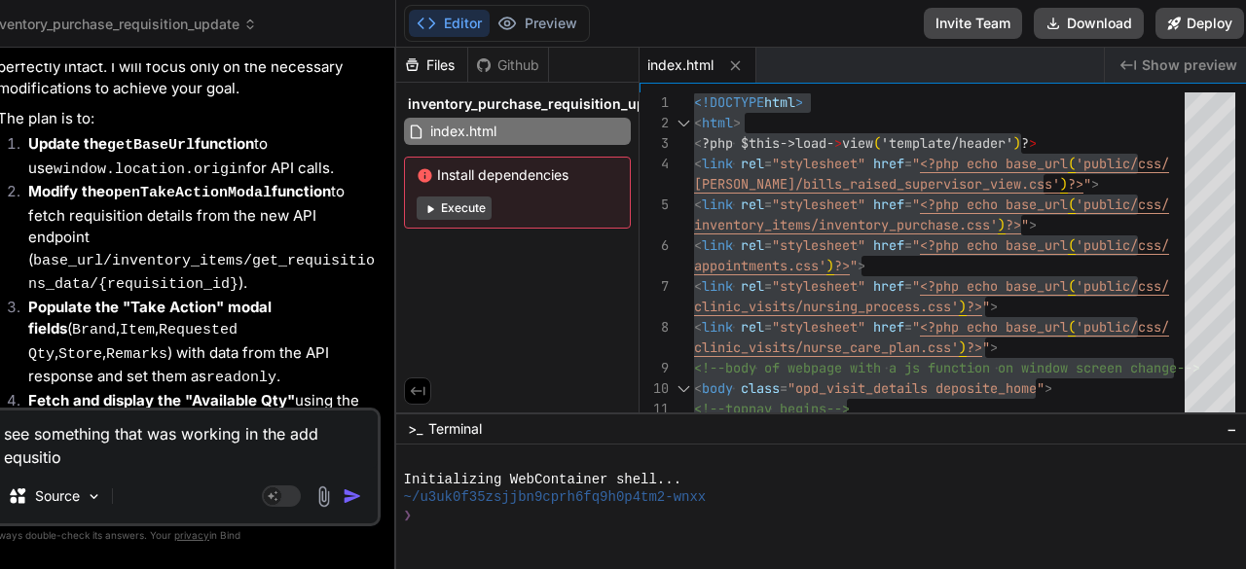
type textarea "x"
type textarea "see something that was working in the add equsition"
type textarea "x"
type textarea "see something that was working in the add equsition m"
type textarea "x"
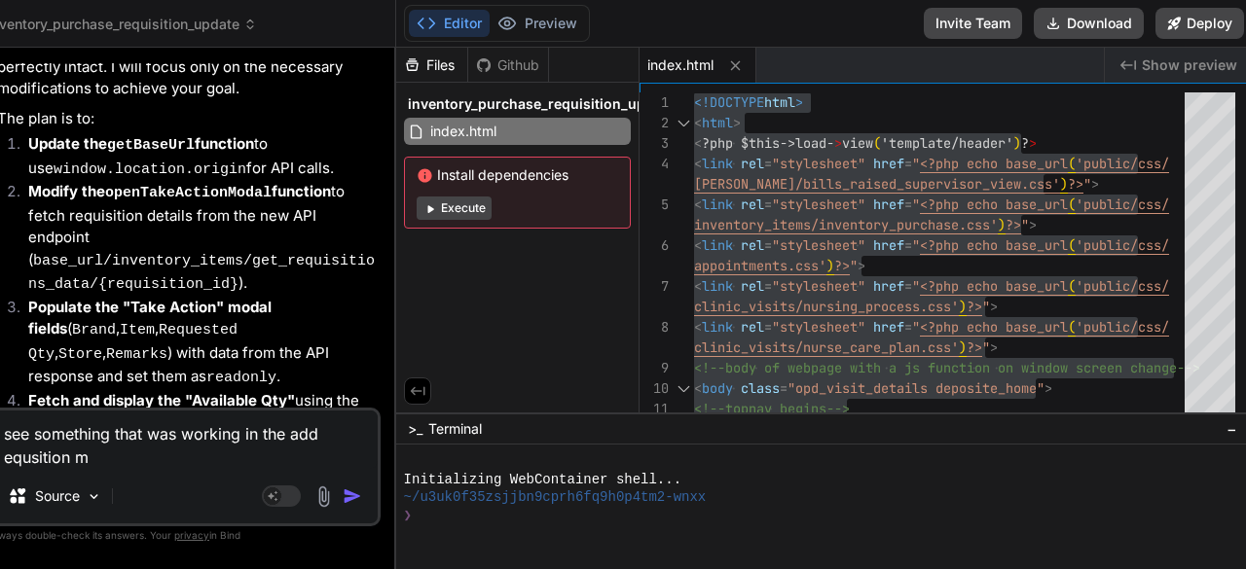
type textarea "see something that was working in the add equsition mo"
type textarea "x"
type textarea "see something that was working in the add equsition mod"
type textarea "x"
type textarea "see something that was working in the add equsition moda"
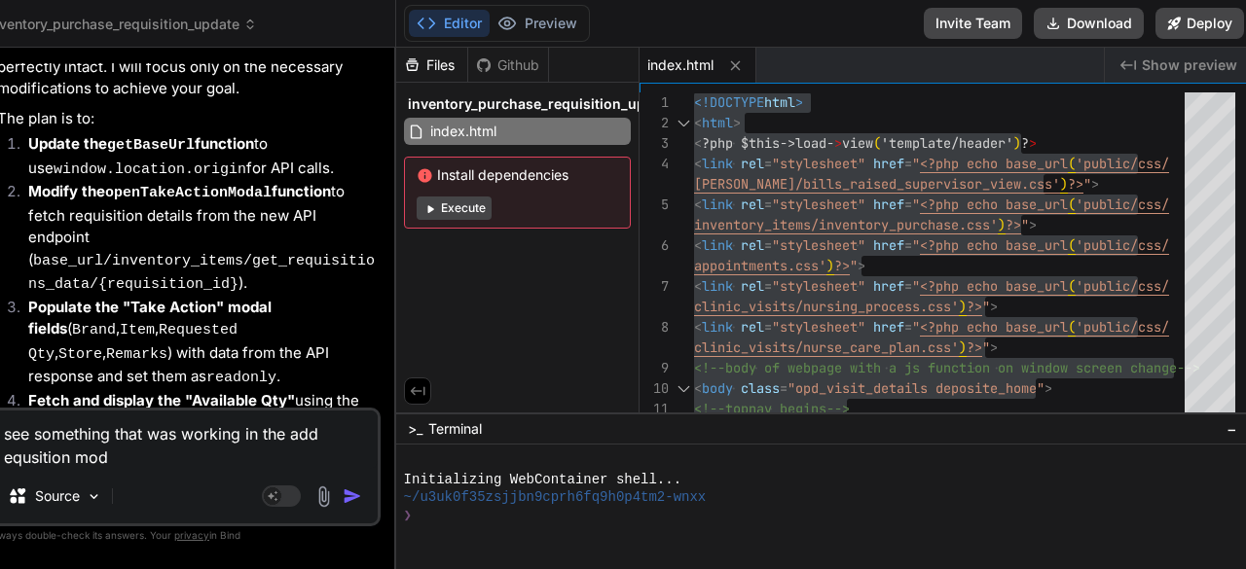
type textarea "x"
type textarea "see something that was working in the add equsition modal"
type textarea "x"
type textarea "see something that was working in the add equsition modal"
type textarea "x"
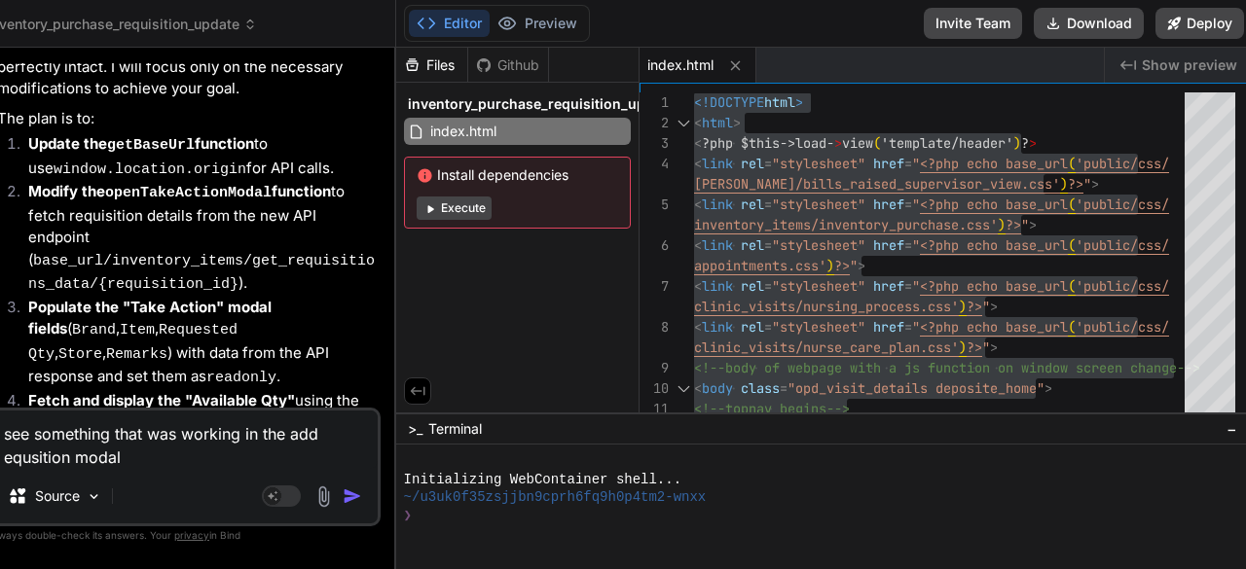
type textarea "see something that was working in the add equsition modal i"
type textarea "x"
type textarea "see something that was working in the add equsition modal is"
type textarea "x"
type textarea "see something that was working in the add equsition modal is"
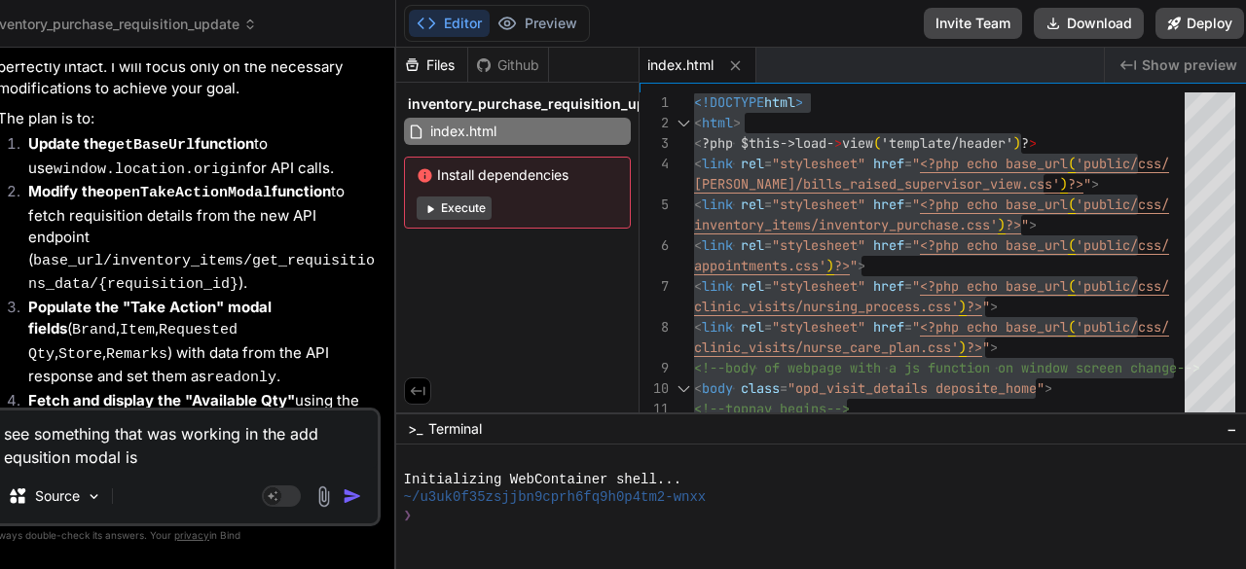
type textarea "x"
type textarea "see something that was working in the add equsition modal is n"
type textarea "x"
type textarea "see something that was working in the add equsition modal is no"
type textarea "x"
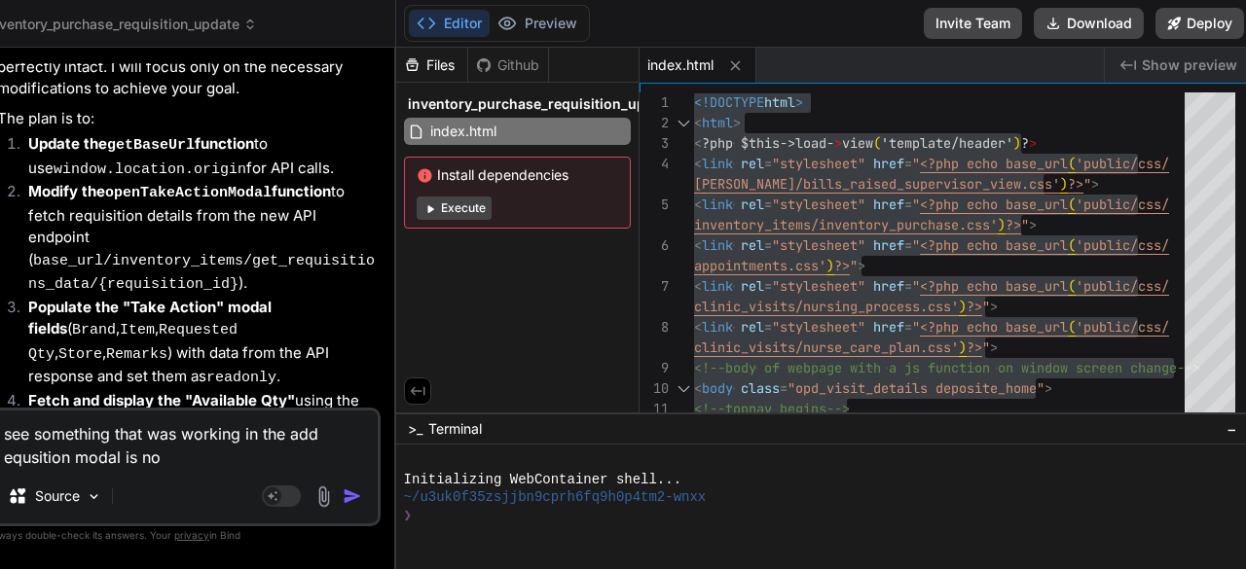
type textarea "see something that was working in the add equsition modal is not"
type textarea "x"
type textarea "see something that was working in the add equsition modal is not"
type textarea "x"
type textarea "see something that was working in the add equsition modal is not w"
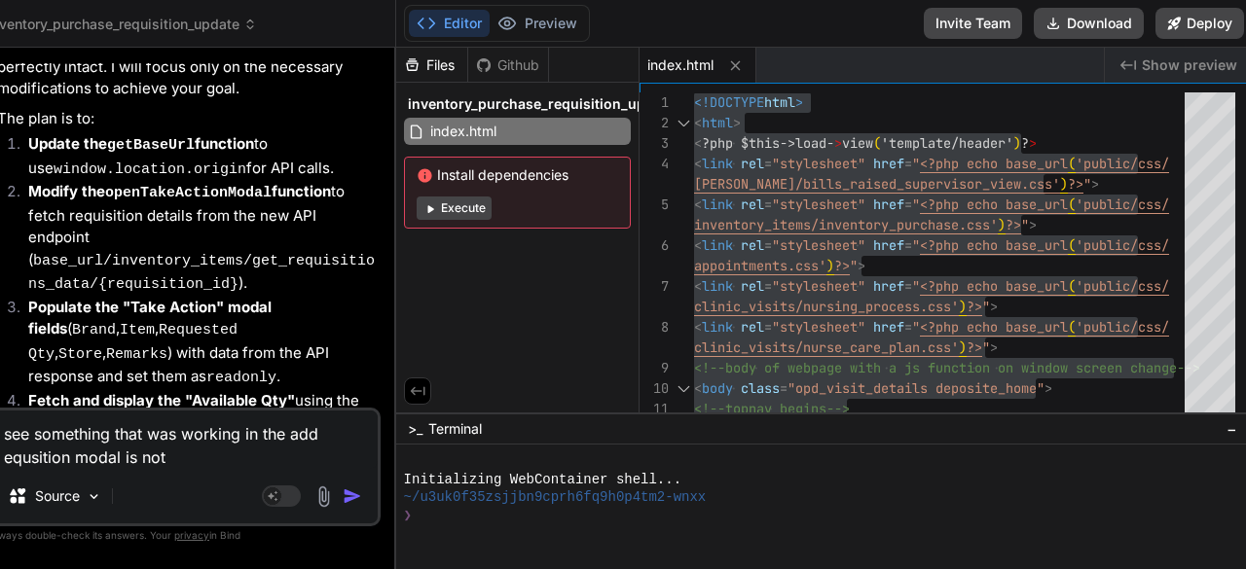
type textarea "x"
type textarea "see something that was working in the add equsition modal is not wo"
type textarea "x"
type textarea "see something that was working in the add equsition modal is not wor"
type textarea "x"
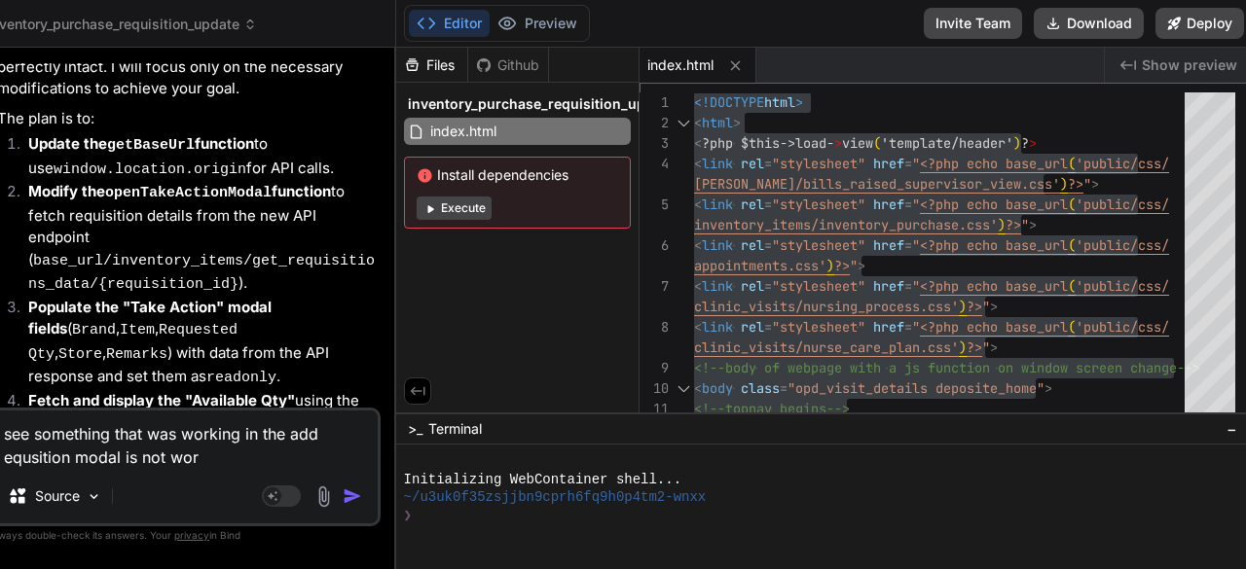
type textarea "see something that was working in the add equsition modal is not work"
type textarea "x"
type textarea "see something that was working in the add equsition modal is not worki"
type textarea "x"
type textarea "see something that was working in the add equsition modal is not workin"
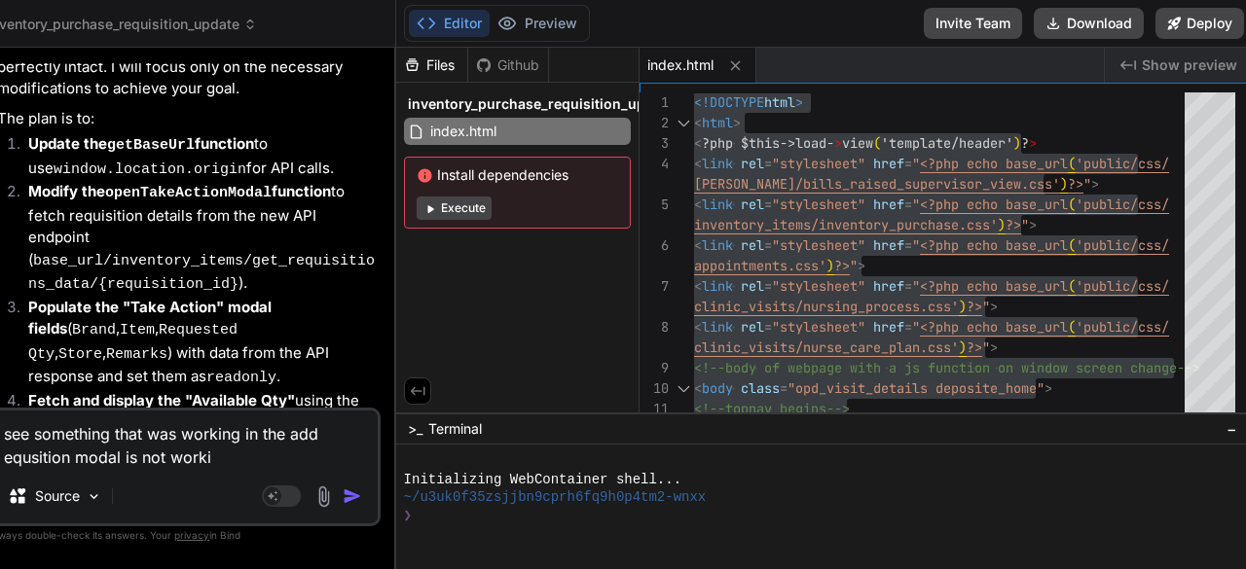
type textarea "x"
type textarea "see something that was working in the add equsition modal is not working"
type textarea "x"
type textarea "see something that was working in the add equsition modal is not working"
type textarea "x"
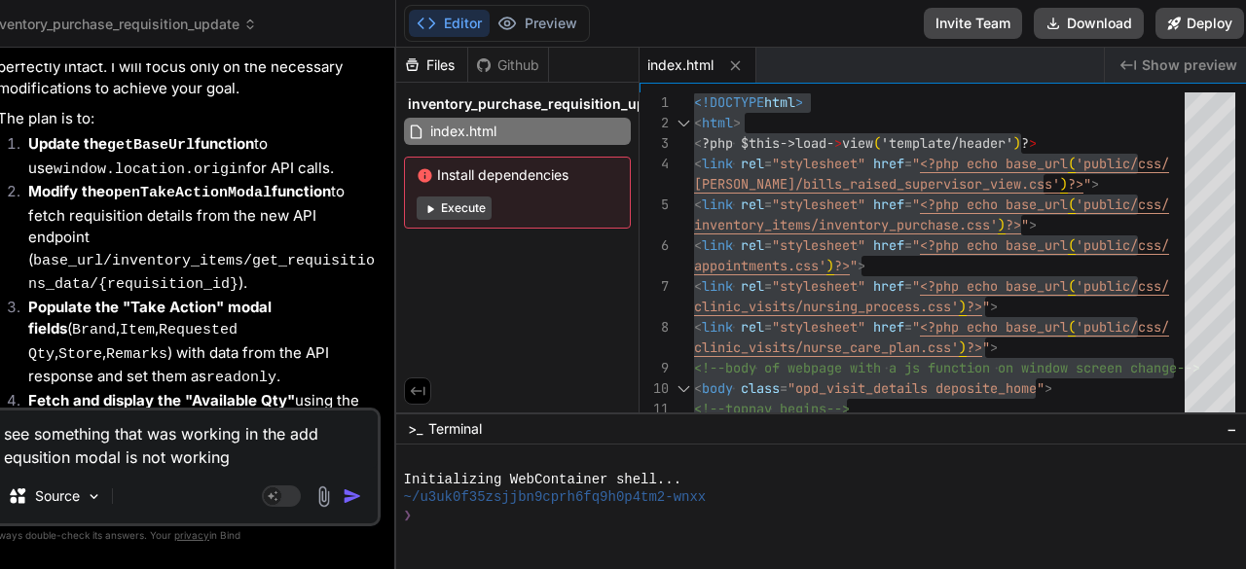
type textarea "see something that was working in the add equsition modal is not working a"
type textarea "x"
type textarea "see something that was working in the add equsition modal is not working ag"
type textarea "x"
type textarea "see something that was working in the add equsition modal is not working aga"
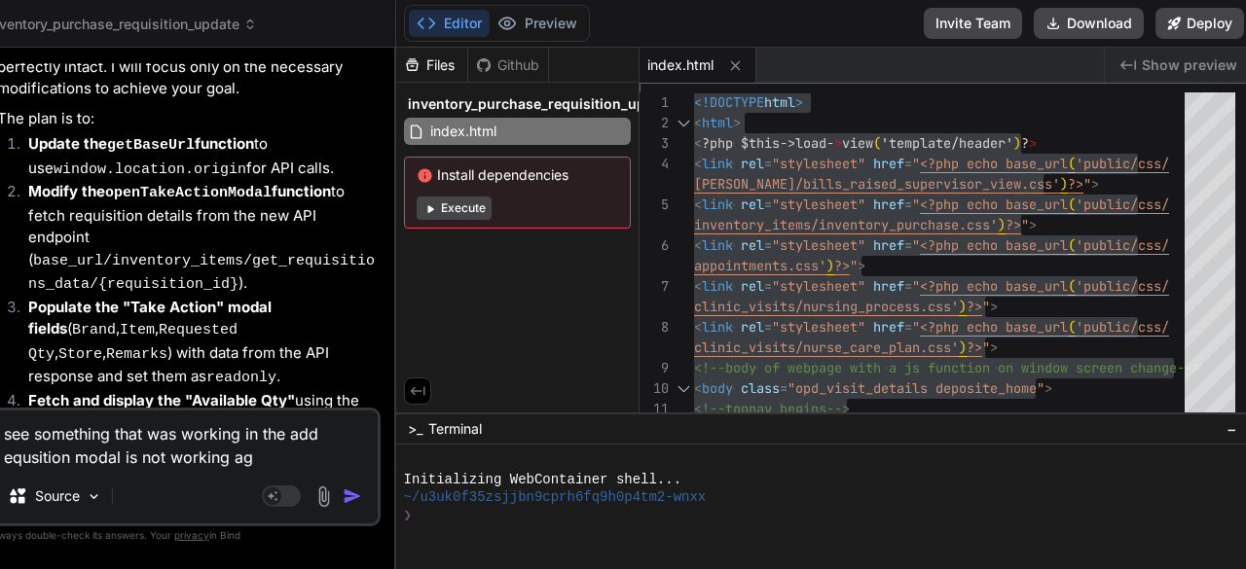
type textarea "x"
type textarea "see something that was working in the add equsition modal is not working [PERSO…"
type textarea "x"
type textarea "see something that was working in the add equsition modal is not working agani"
type textarea "x"
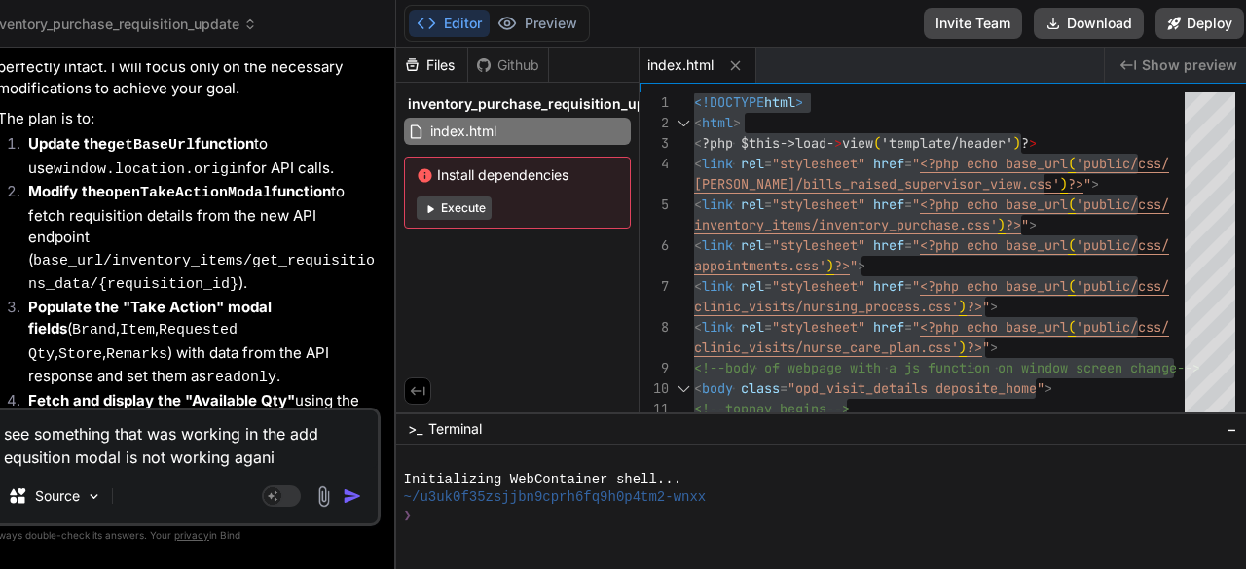
type textarea "see something that was working in the add equsition modal is not working aganin"
type textarea "x"
type textarea "see something that was working in the add equsition modal is not working aganin"
type textarea "x"
type textarea "see something that was working in the add equsition modal is not working aganin"
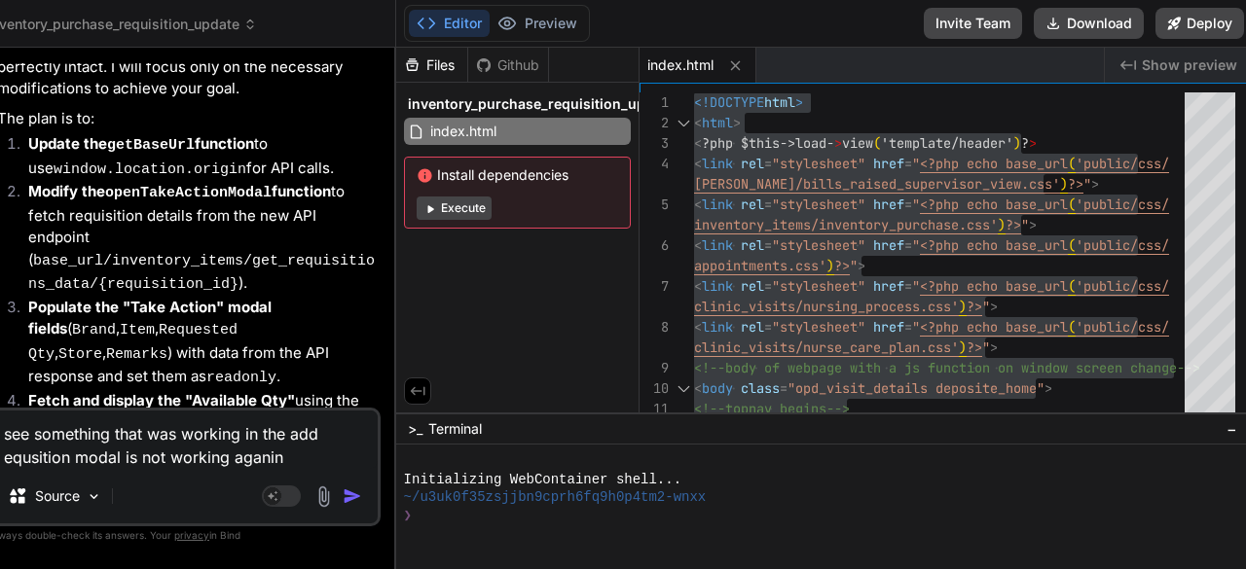
type textarea "x"
type textarea "see something that was working in the add equsition modal is not working agani"
type textarea "x"
type textarea "see something that was working in the add equsition modal is not working [PERSO…"
type textarea "x"
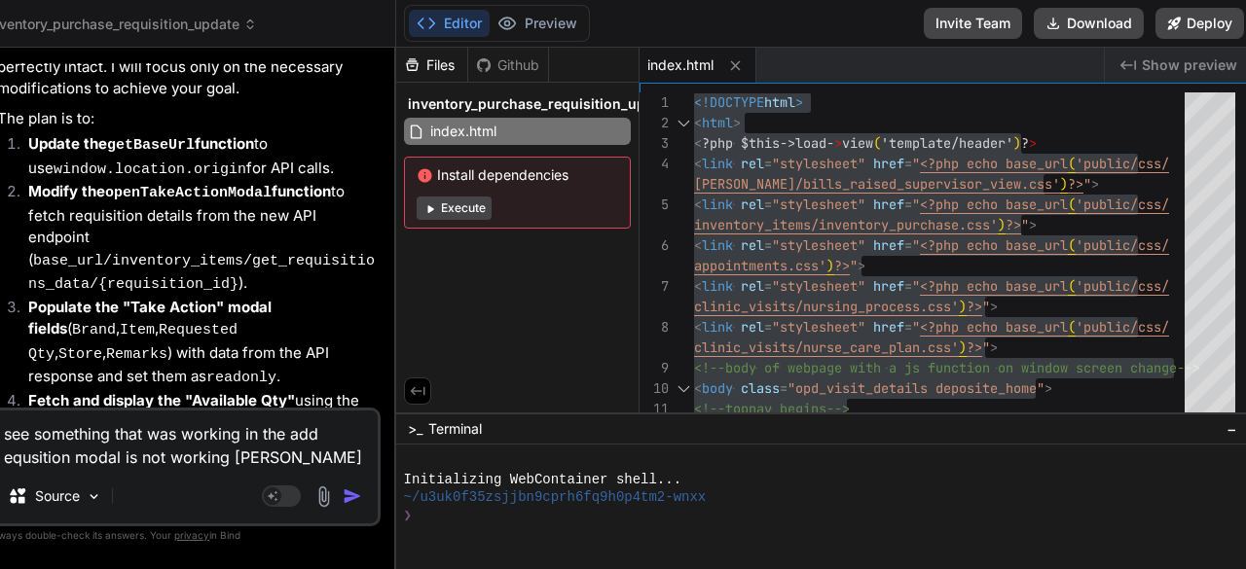
type textarea "see something that was working in the add equsition modal is not working [PERSO…"
type textarea "x"
type textarea "see something that was working in the add equsition modal is not working [PERSO…"
type textarea "x"
type textarea "see something that was working in the add equsition modal is not working [PERSO…"
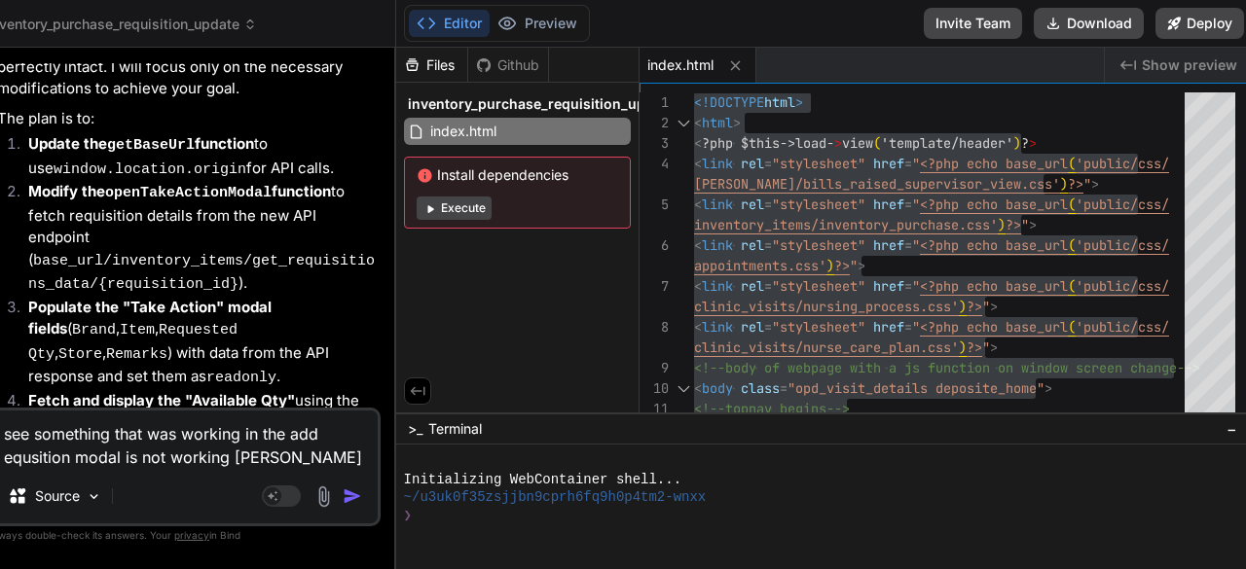
type textarea "x"
type textarea "see something that was working in the add equsition modal is not working [PERSO…"
type textarea "x"
type textarea "see something that was working in the add equsition modal is not working [PERSO…"
type textarea "x"
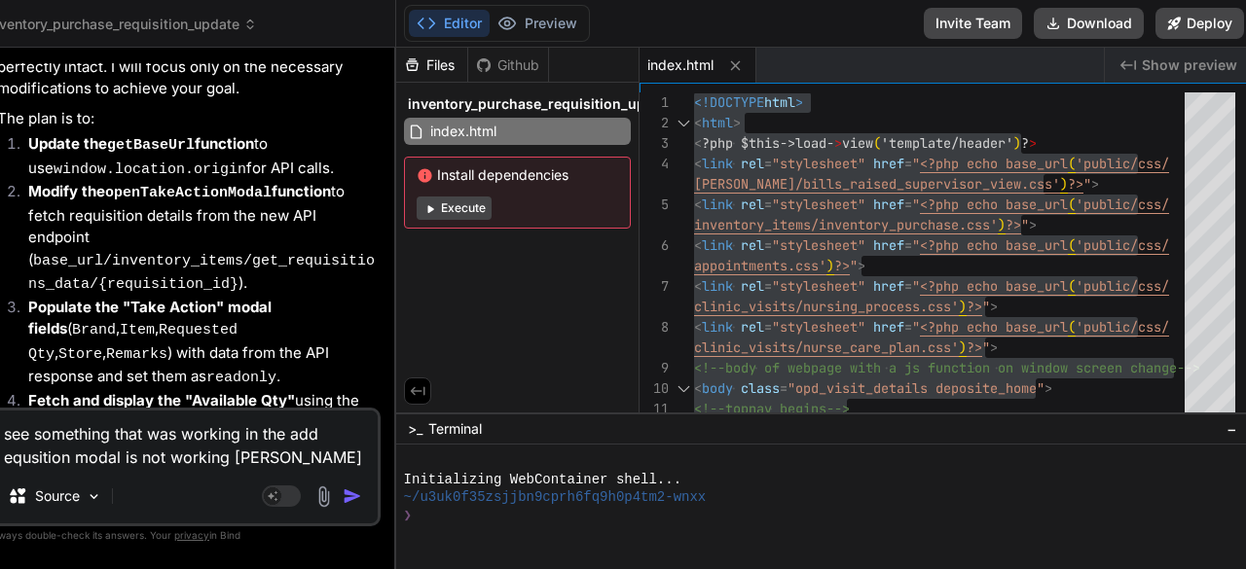
type textarea "see something that was working in the add equsition modal is not working [PERSO…"
type textarea "x"
type textarea "see something that was working in the add equsition modal is not working [PERSO…"
type textarea "x"
type textarea "see something that was working in the add equsition modal is not working [PERSO…"
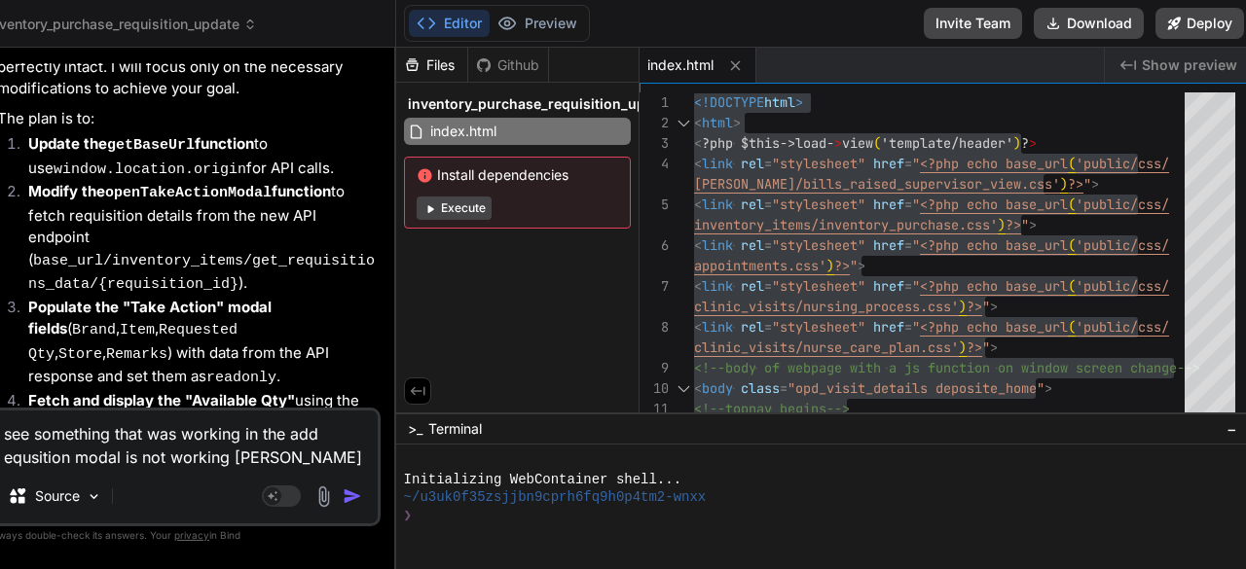
type textarea "x"
type textarea "see something that was working in the add equsition modal is not working [PERSO…"
type textarea "x"
type textarea "see something that was working in the add equsition modal is not working [PERSO…"
type textarea "x"
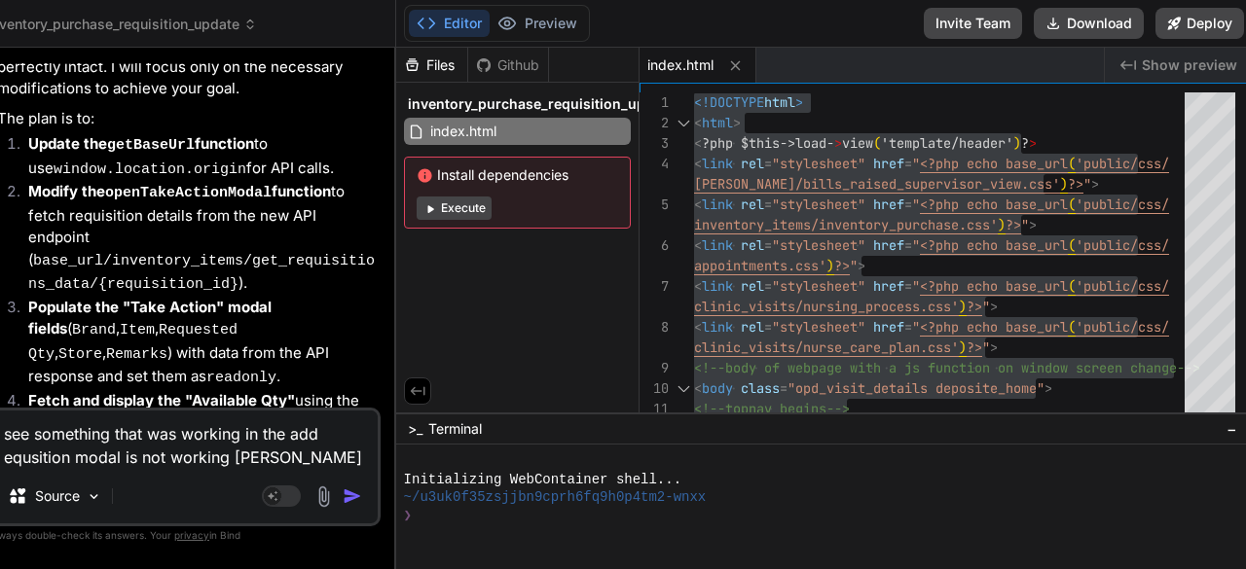
type textarea "see something that was working in the add equsition modal is not working [PERSO…"
type textarea "x"
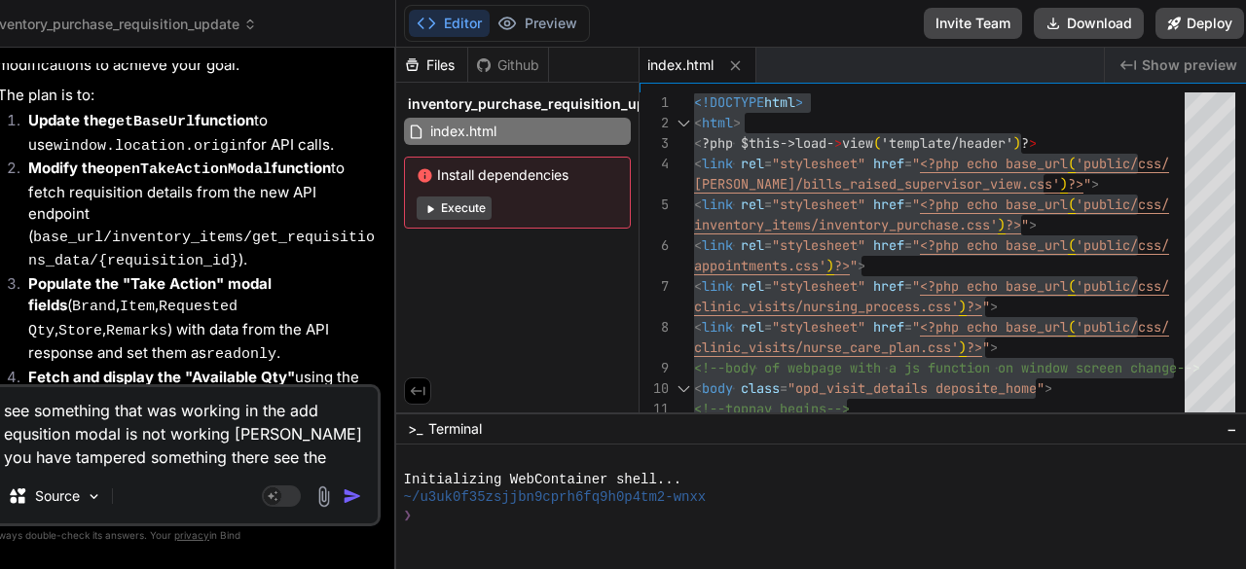
scroll to position [24915, 0]
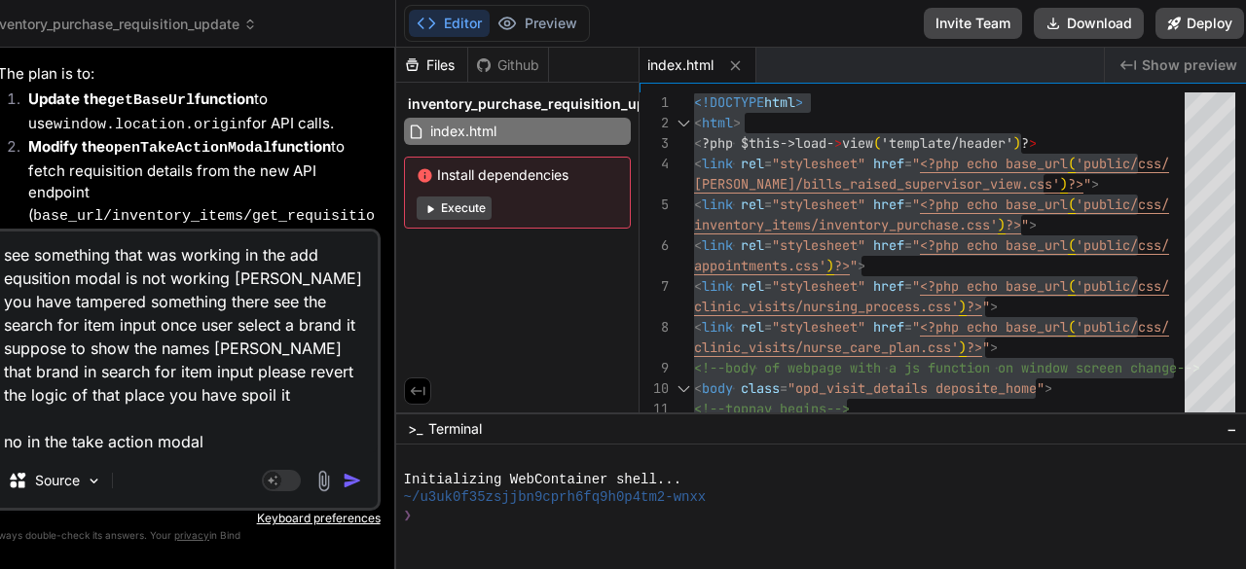
click at [23, 441] on textarea "see something that was working in the add equsition modal is not working [PERSO…" at bounding box center [184, 343] width 385 height 222
click at [231, 450] on textarea "see something that was working in the add equsition modal is not working [PERSO…" at bounding box center [184, 343] width 385 height 222
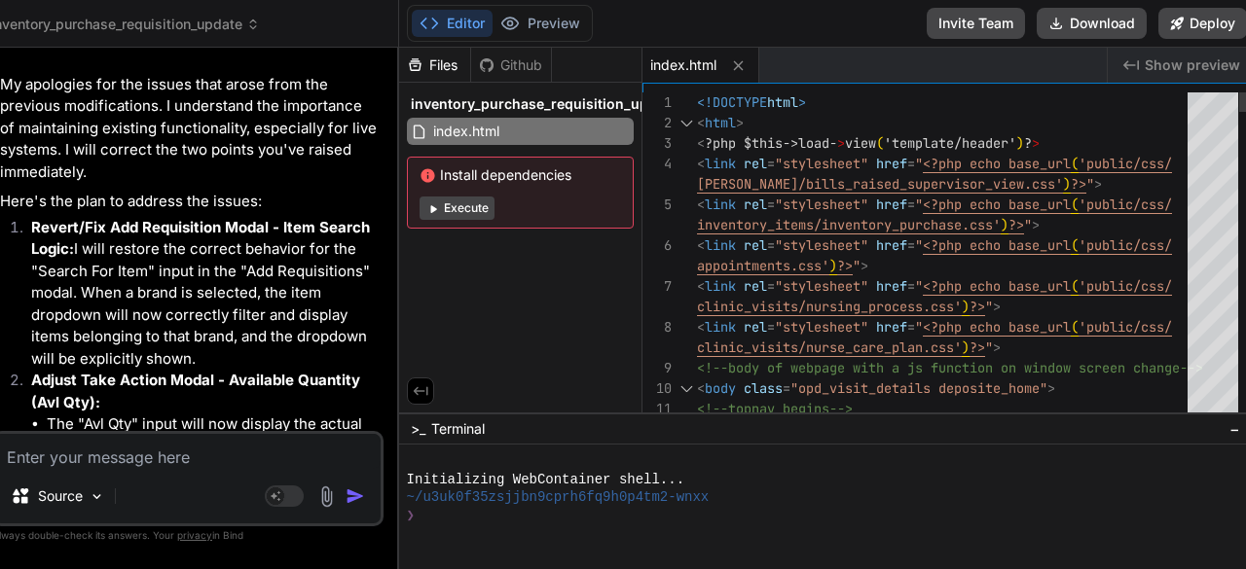
scroll to position [0, 0]
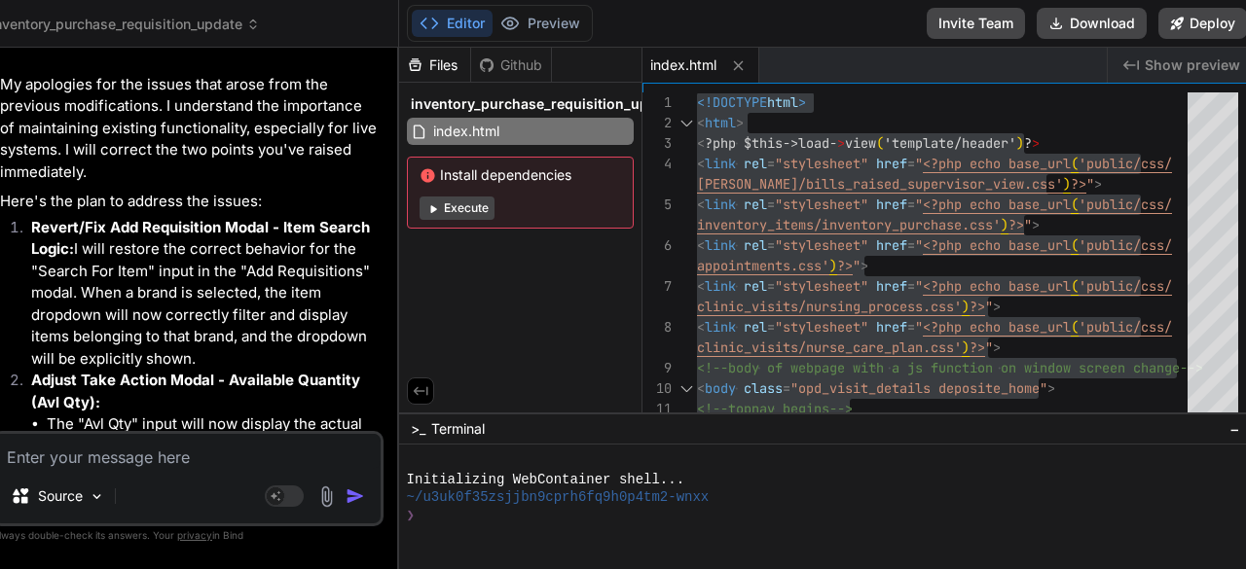
click at [195, 452] on textarea at bounding box center [187, 451] width 385 height 35
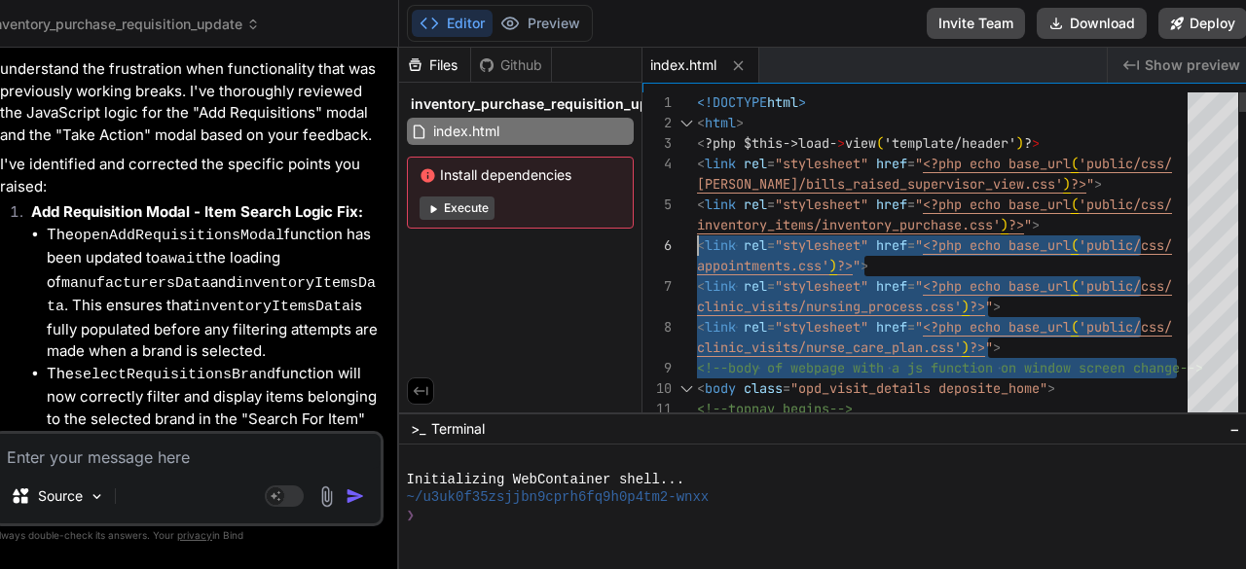
drag, startPoint x: 666, startPoint y: 355, endPoint x: 905, endPoint y: 246, distance: 263.1
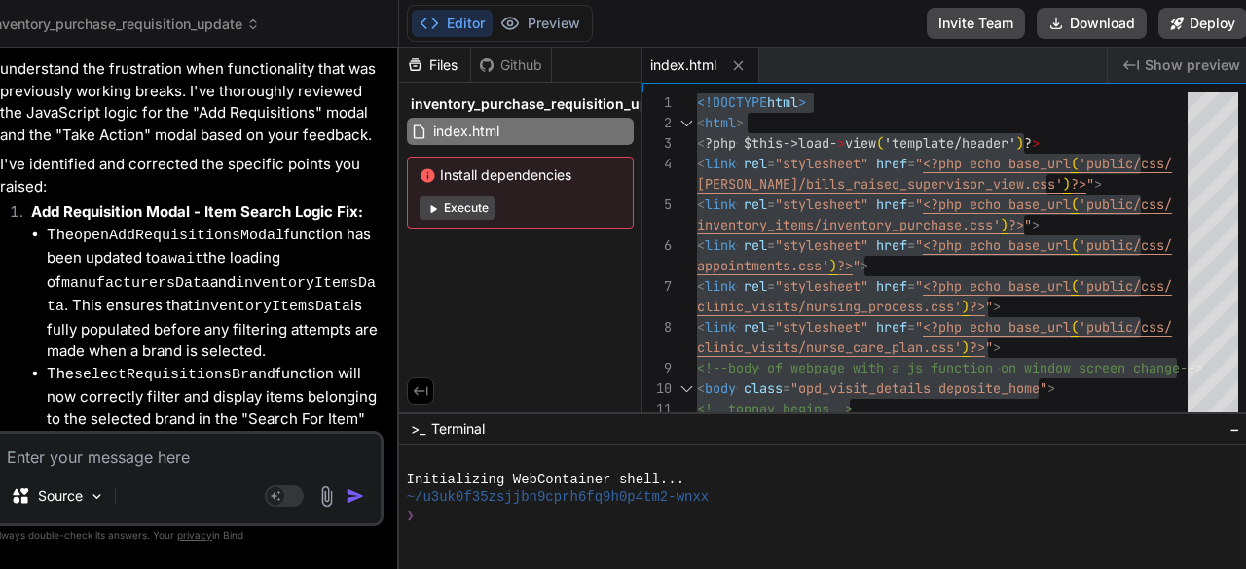
click at [82, 456] on textarea at bounding box center [187, 451] width 385 height 35
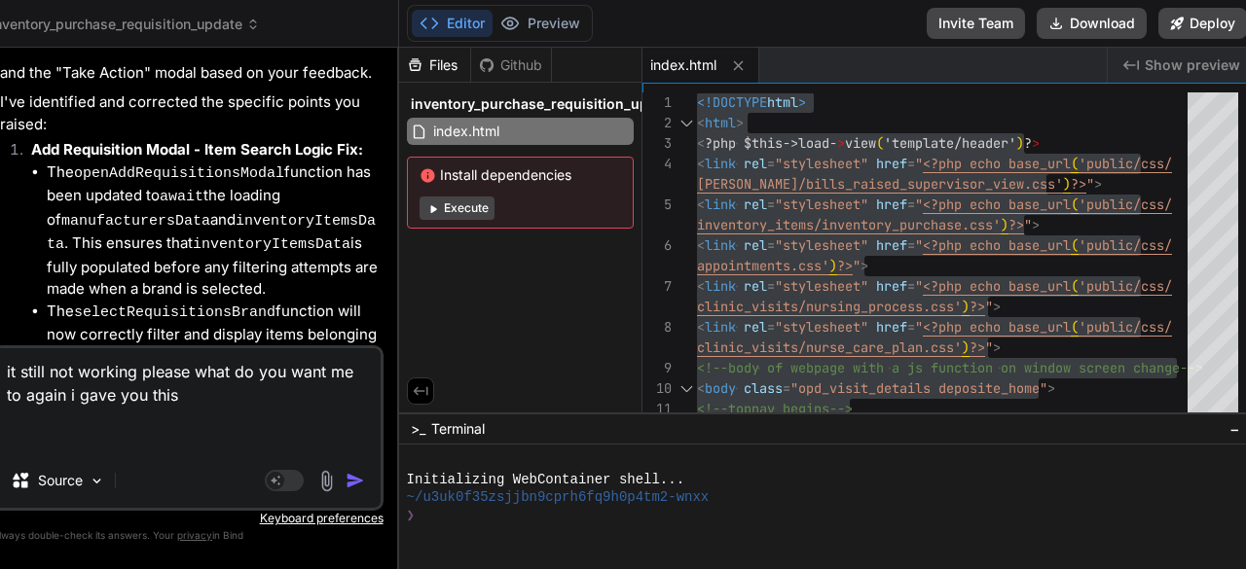
scroll to position [27149, 0]
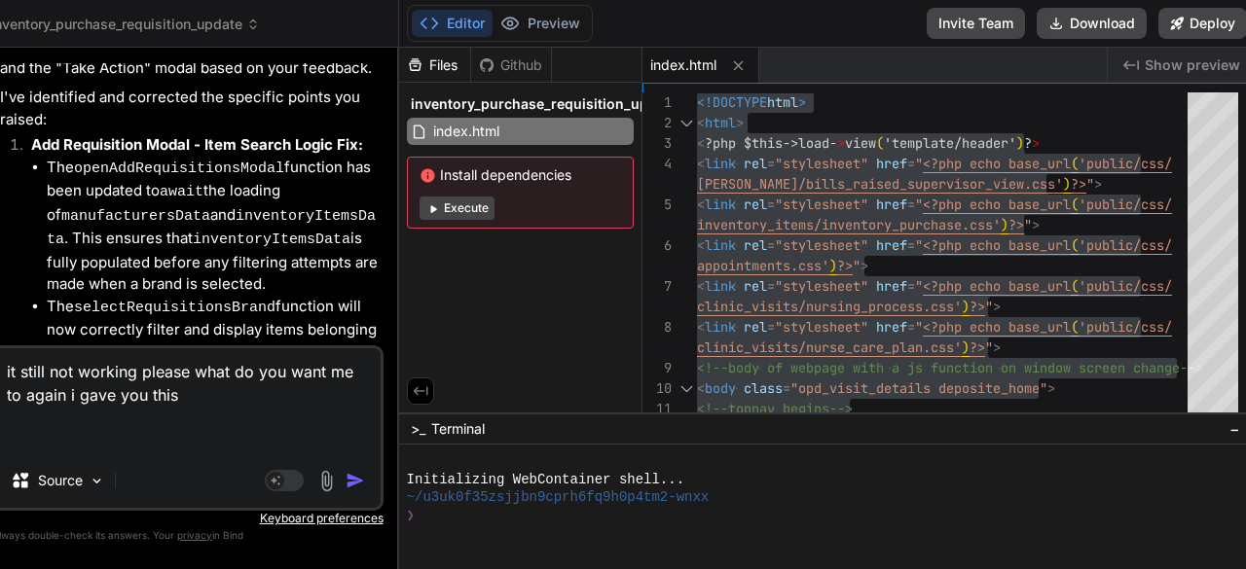
paste textarea "<script> setTimeout(function() { const msgBox = document.getElementById('messag…"
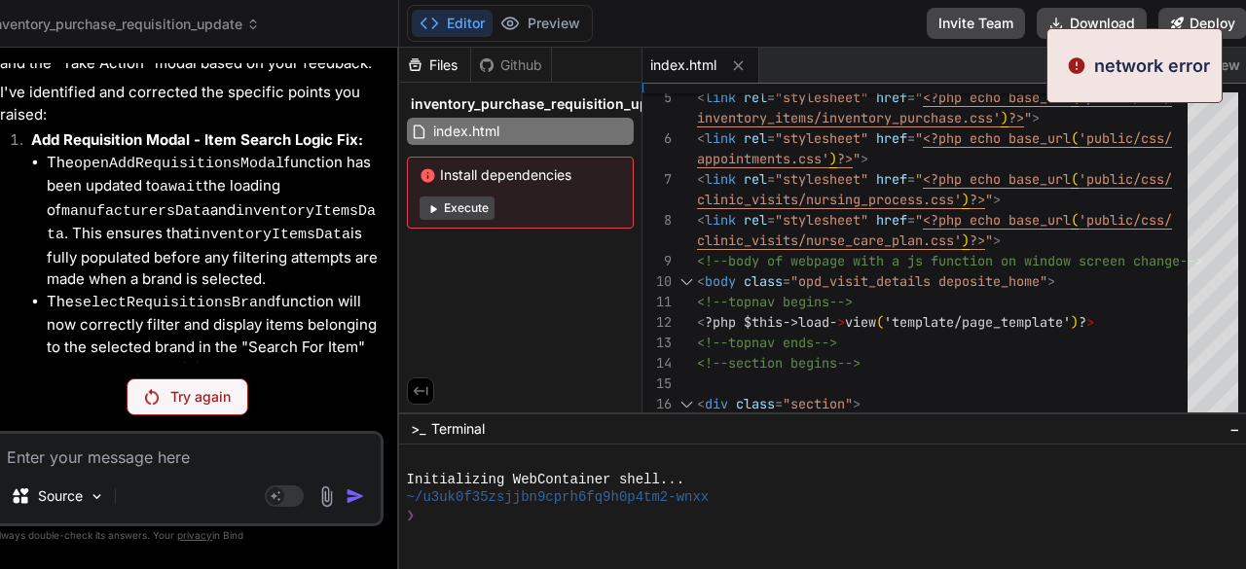
scroll to position [26519, 0]
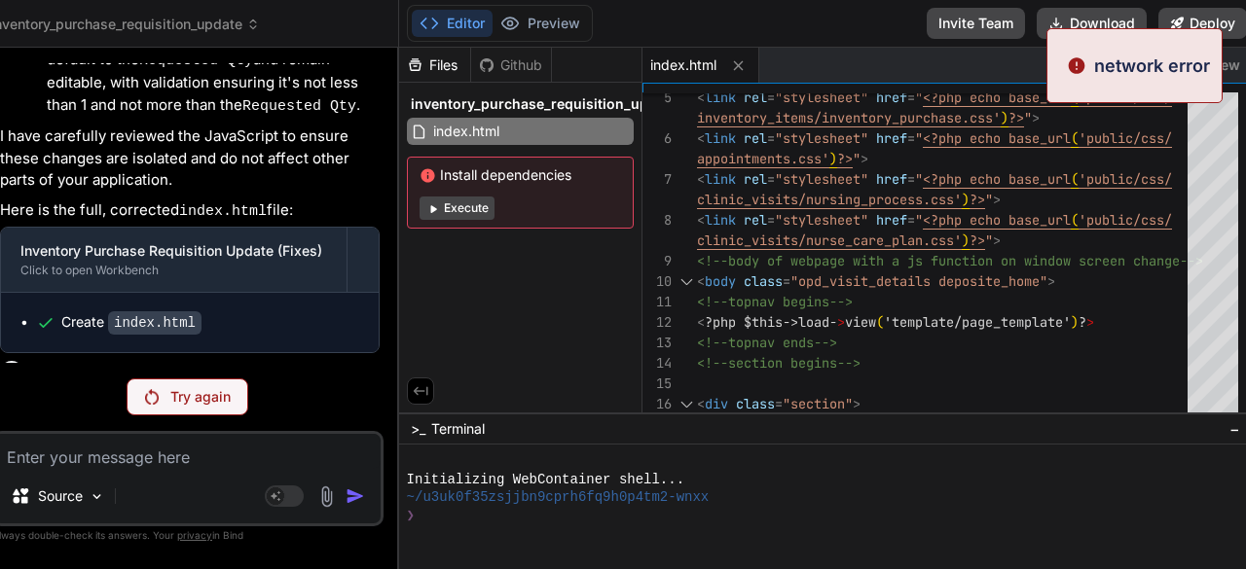
click at [198, 398] on p "Try again" at bounding box center [200, 396] width 60 height 19
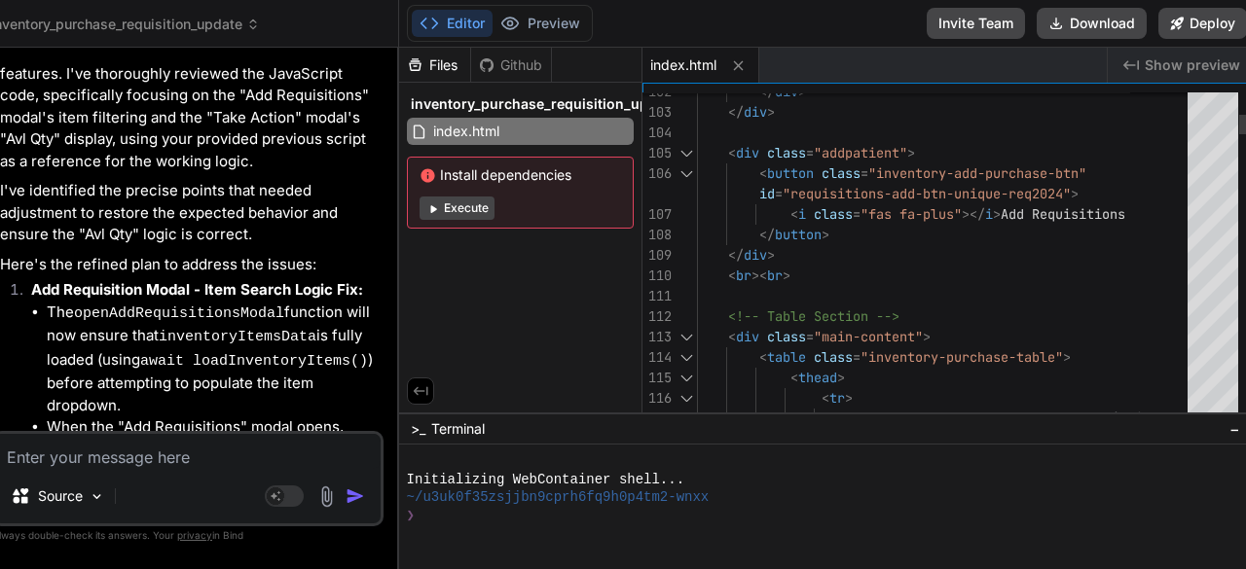
scroll to position [0, 0]
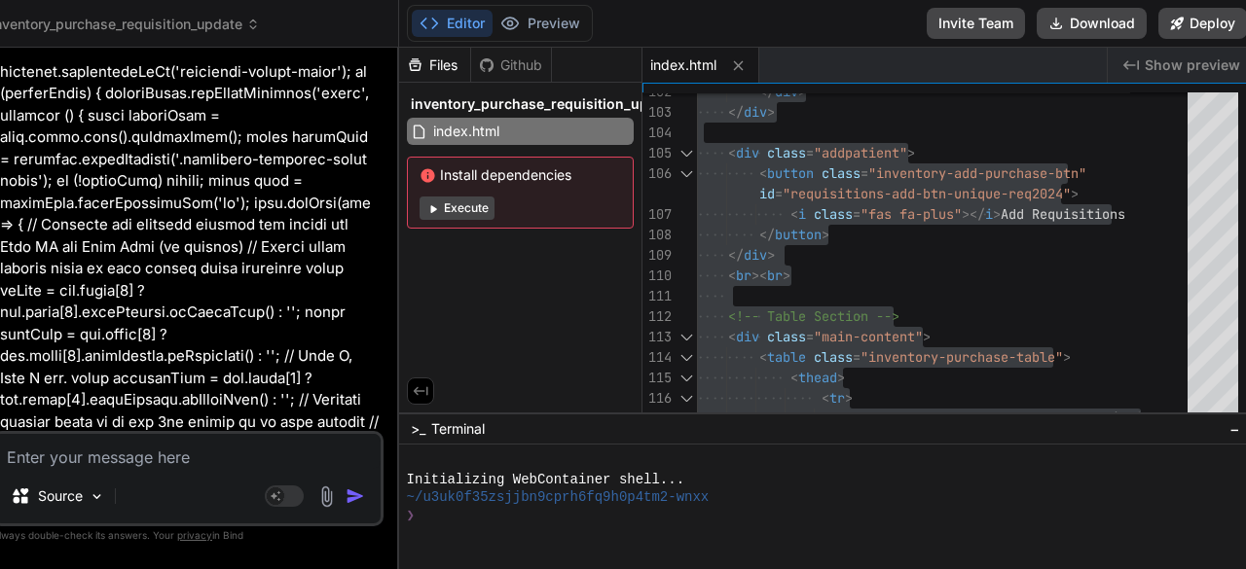
scroll to position [42324, 0]
